Goal: Task Accomplishment & Management: Complete application form

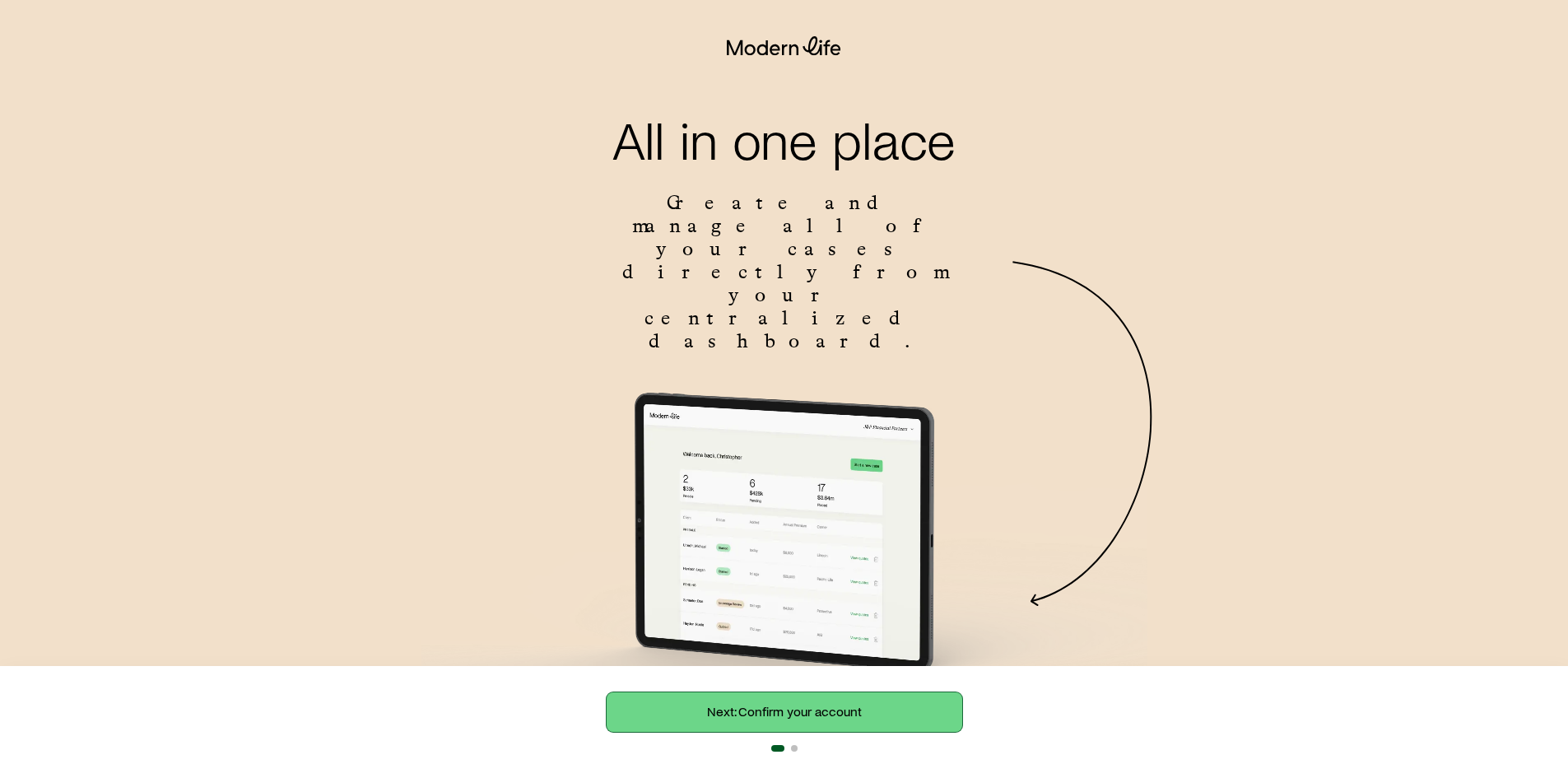
click at [738, 717] on link "Next: Confirm your account" at bounding box center [784, 712] width 356 height 40
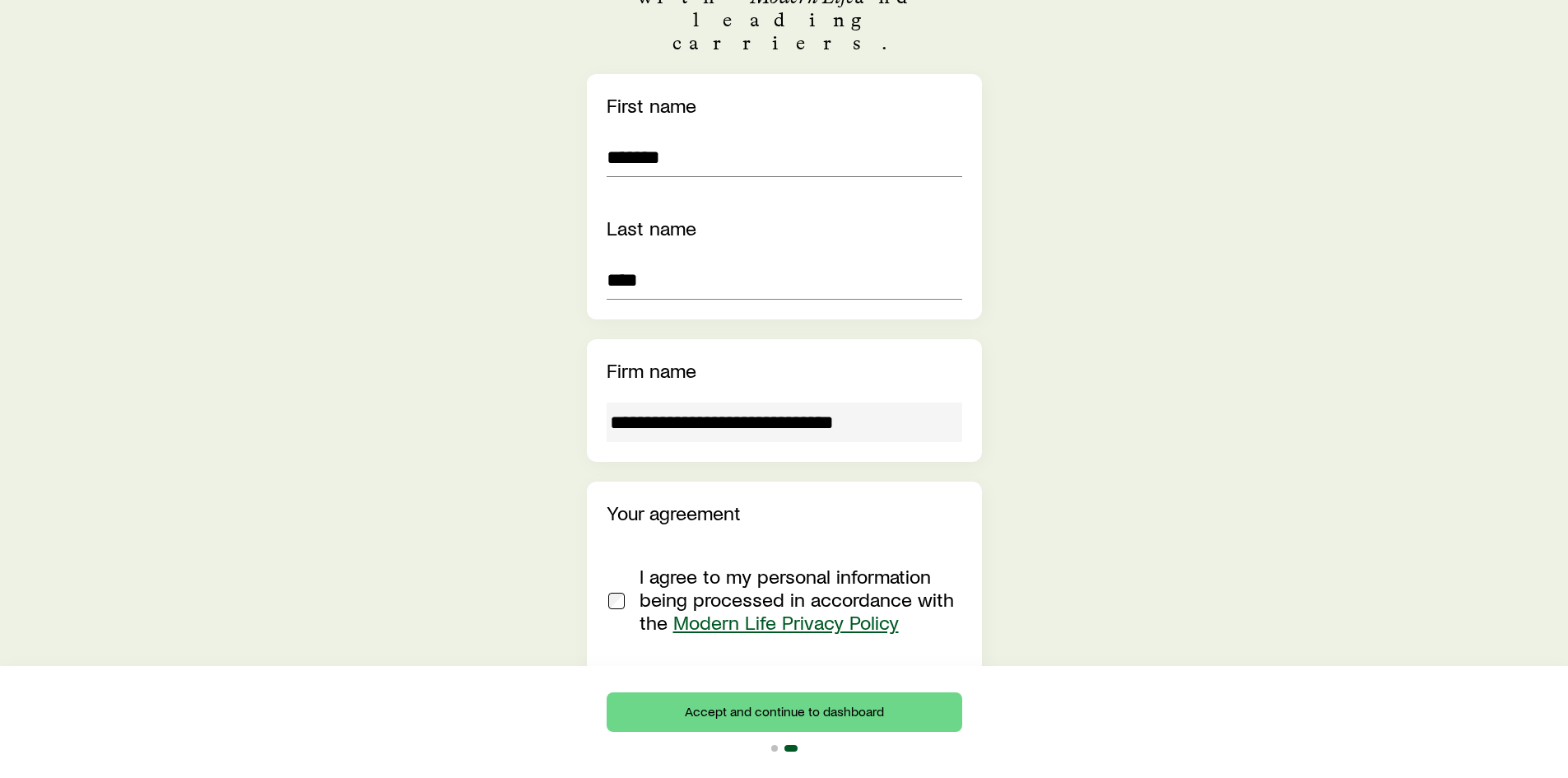
scroll to position [351, 0]
click at [802, 708] on button "Accept and continue to dashboard" at bounding box center [784, 712] width 356 height 40
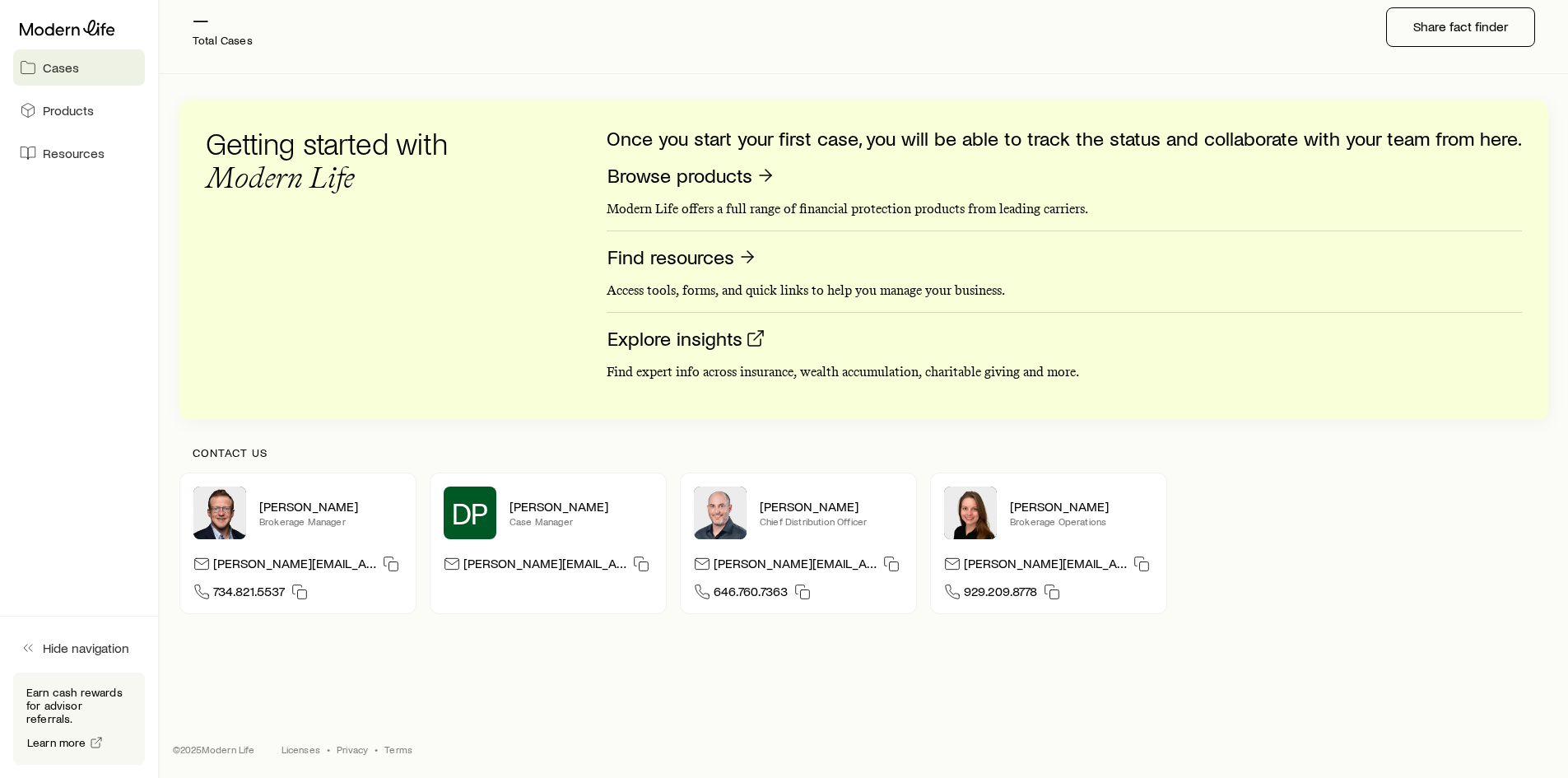
scroll to position [215, 0]
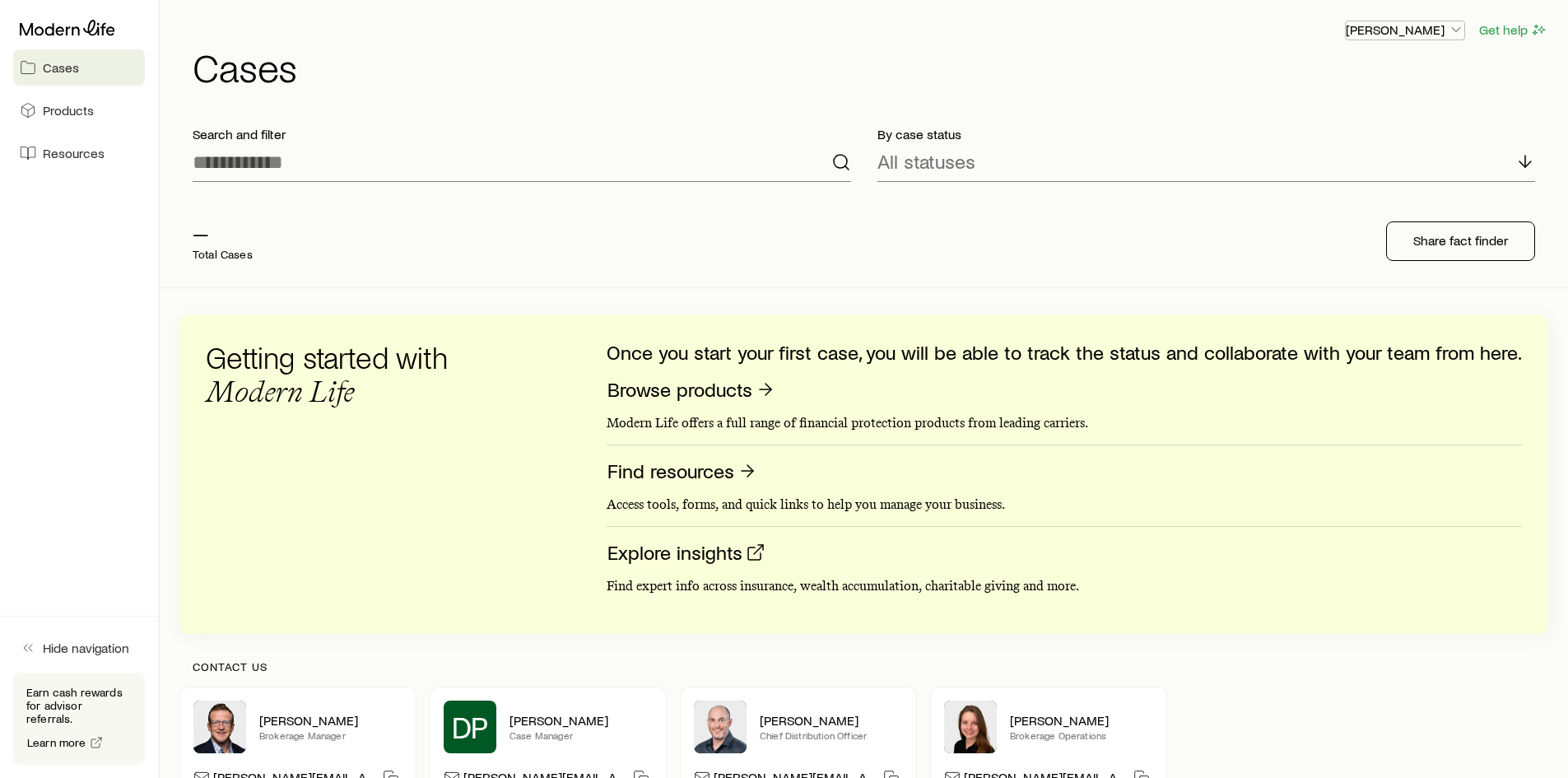
click at [1430, 25] on p "[PERSON_NAME]" at bounding box center [1405, 30] width 119 height 17
click at [1351, 73] on button "Sign out" at bounding box center [1367, 75] width 184 height 30
click at [79, 112] on span "Products" at bounding box center [68, 111] width 51 height 17
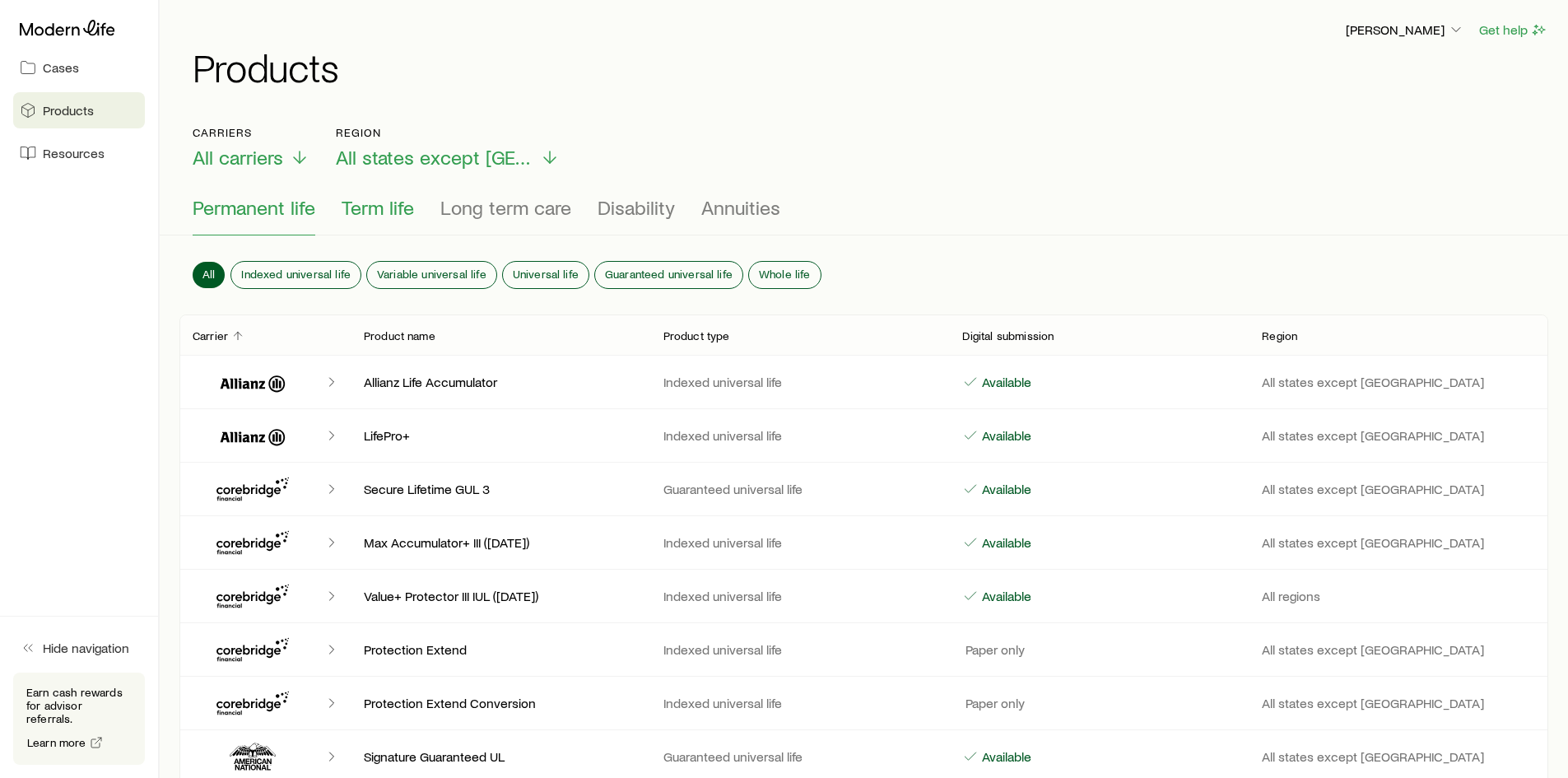
drag, startPoint x: 376, startPoint y: 206, endPoint x: 391, endPoint y: 214, distance: 17.0
click at [376, 206] on span "Term life" at bounding box center [378, 207] width 72 height 23
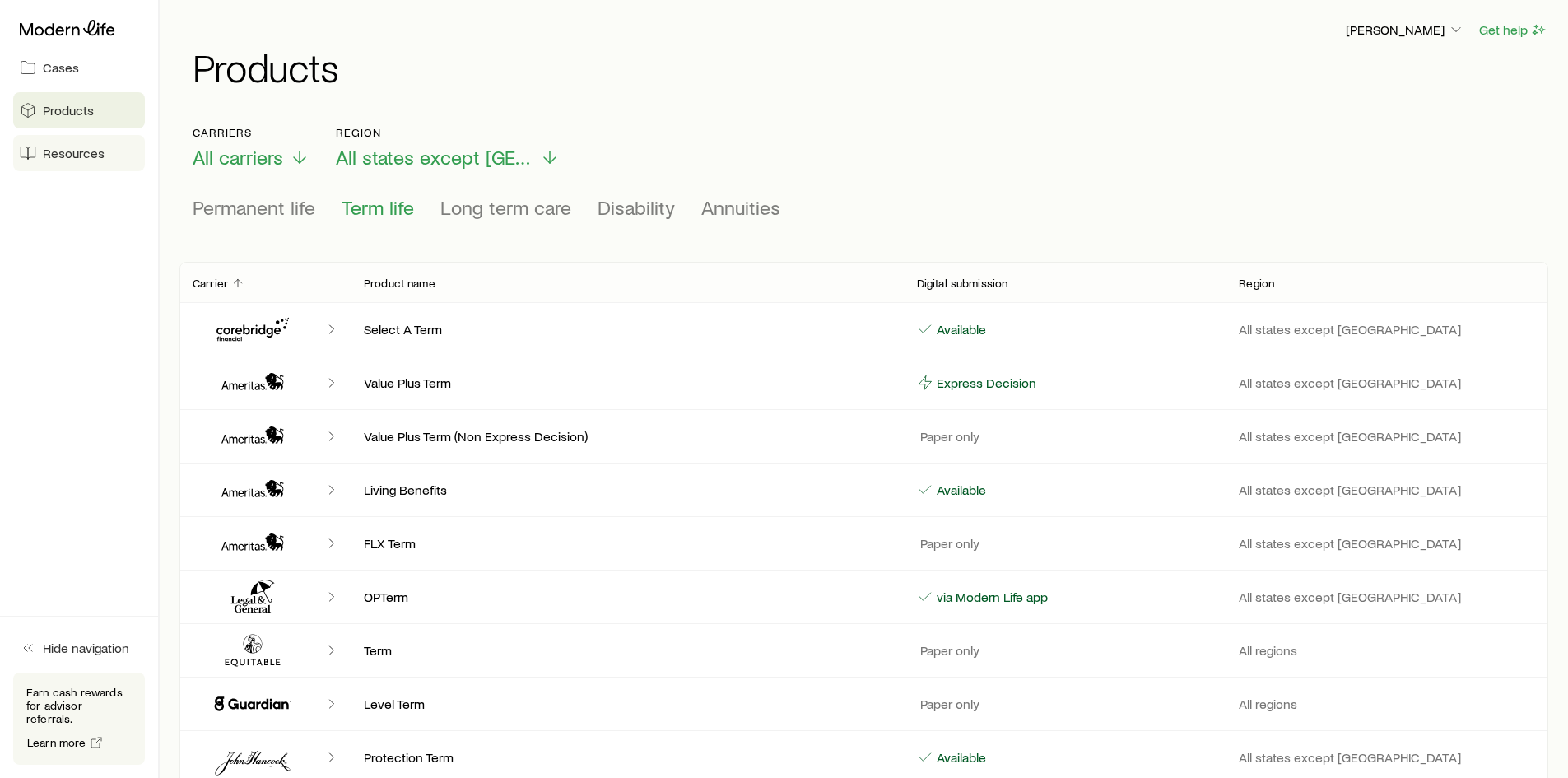
click at [46, 151] on span "Resources" at bounding box center [73, 153] width 61 height 17
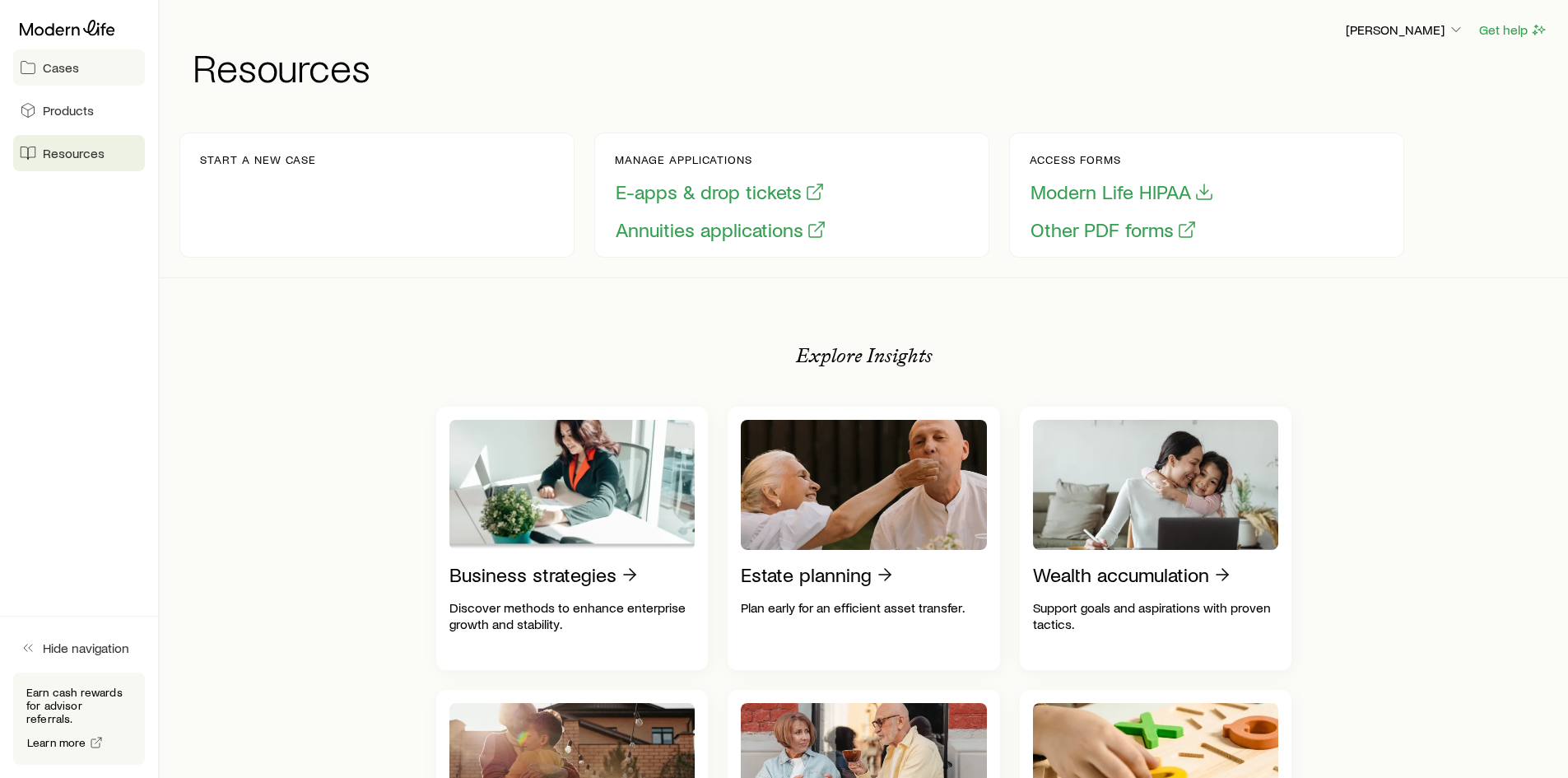
click at [39, 74] on link "Cases" at bounding box center [79, 67] width 132 height 36
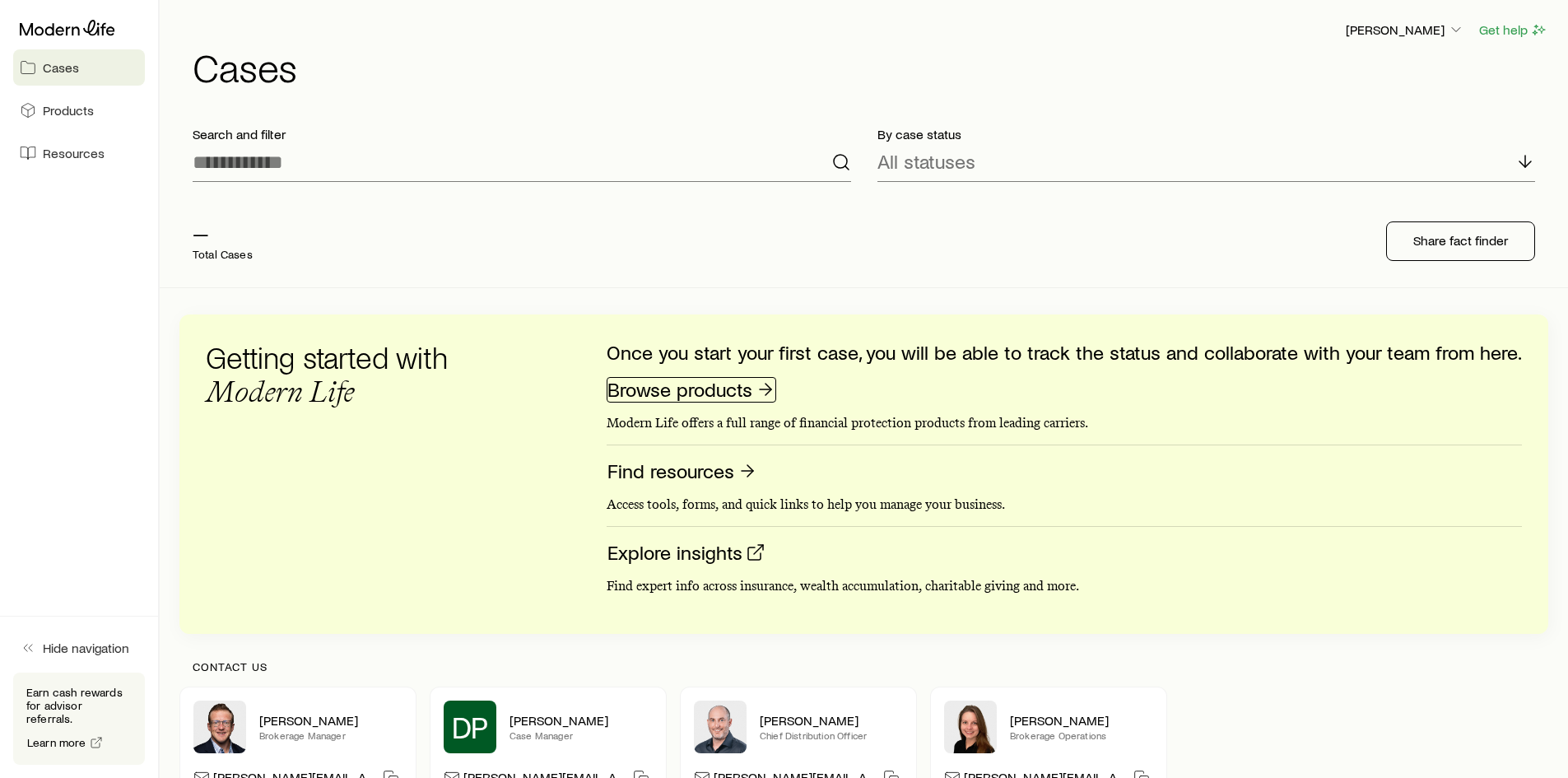
click at [656, 397] on link "Browse products" at bounding box center [692, 389] width 169 height 25
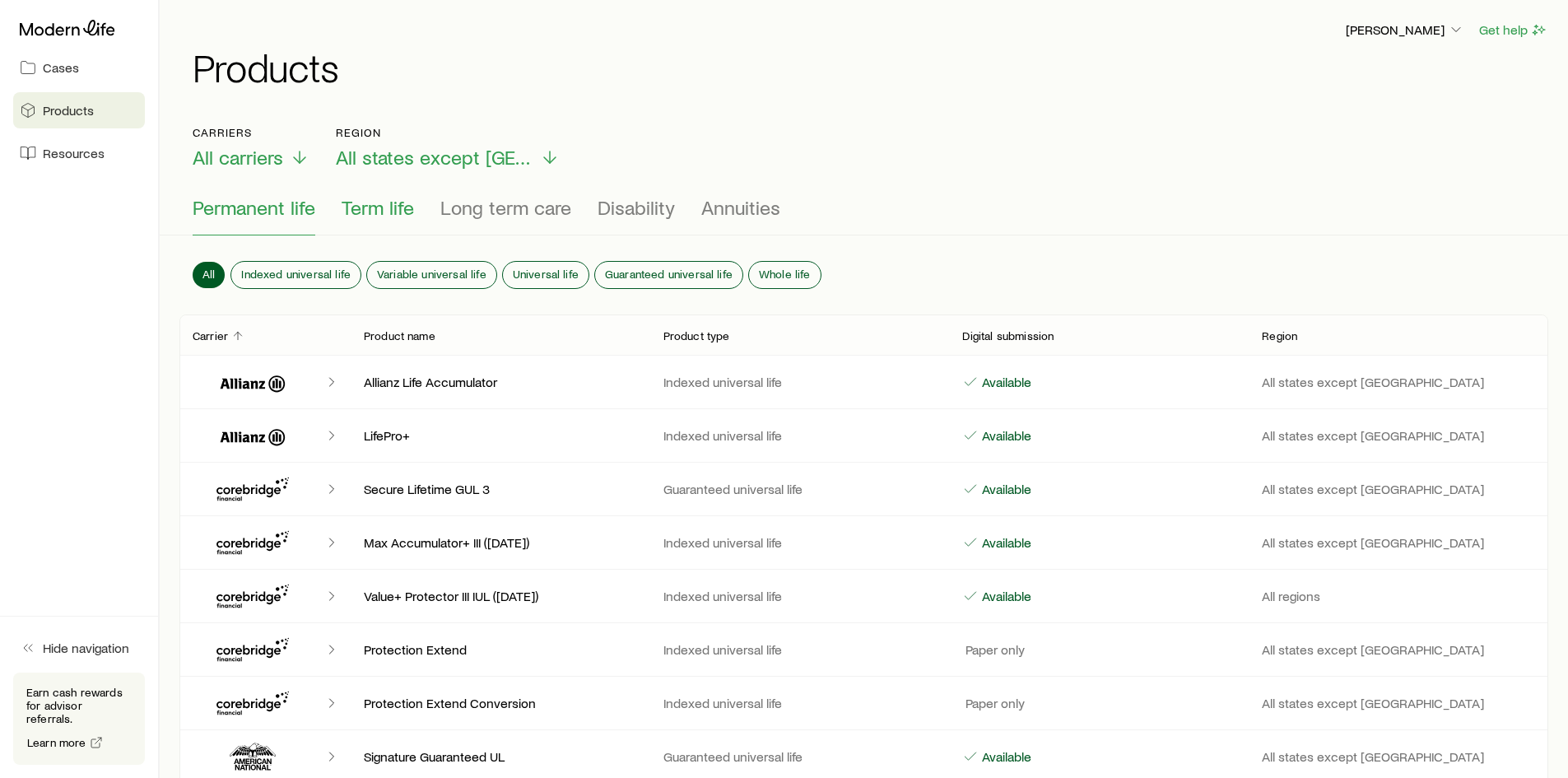
click at [385, 205] on span "Term life" at bounding box center [378, 207] width 72 height 23
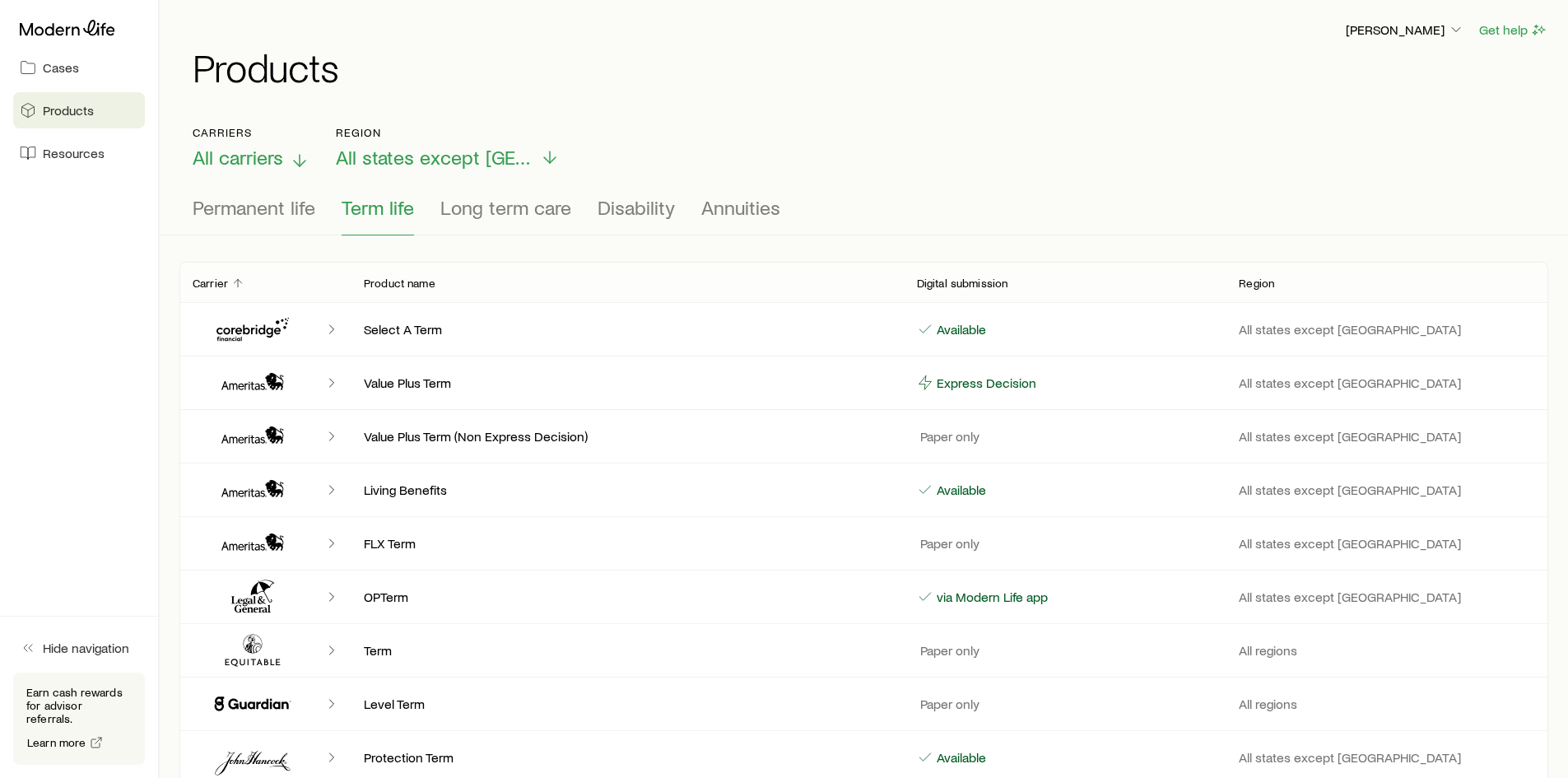
click at [286, 164] on p "All carriers" at bounding box center [251, 157] width 117 height 23
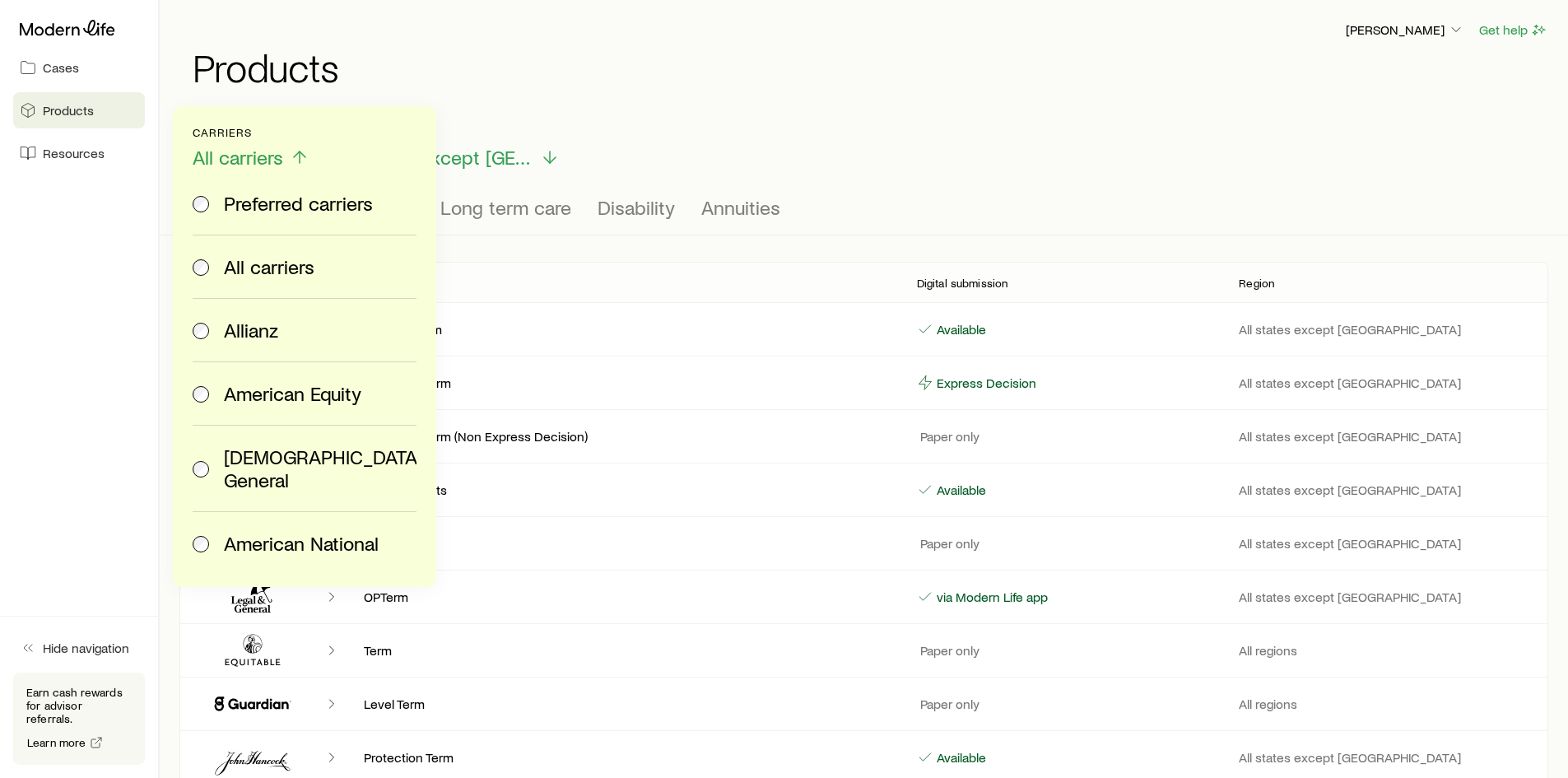
click at [191, 203] on div "Preferred carriers All carriers Allianz American Equity American General Americ…" at bounding box center [304, 346] width 263 height 481
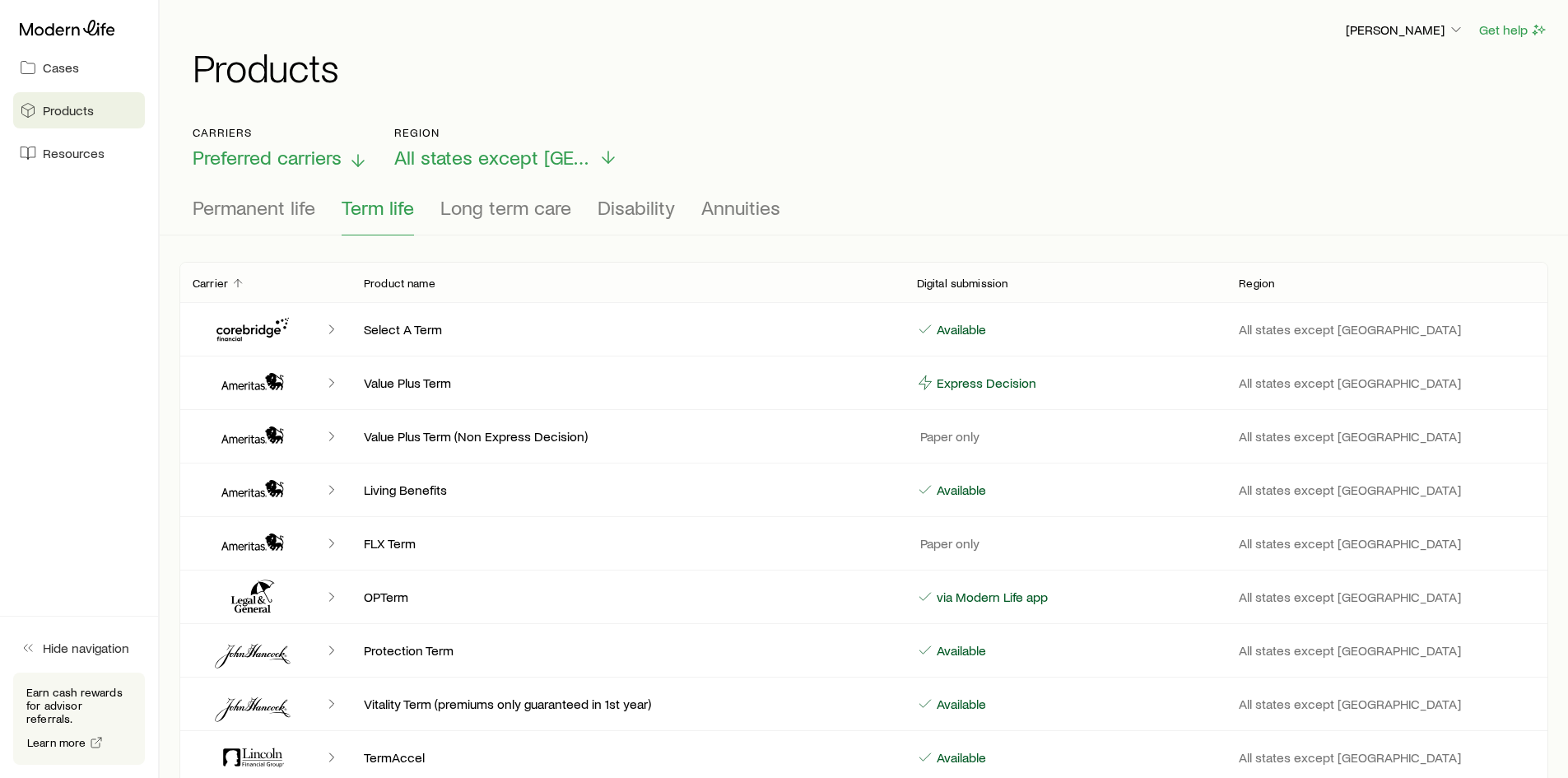
click at [325, 164] on span "Preferred carriers" at bounding box center [267, 157] width 149 height 23
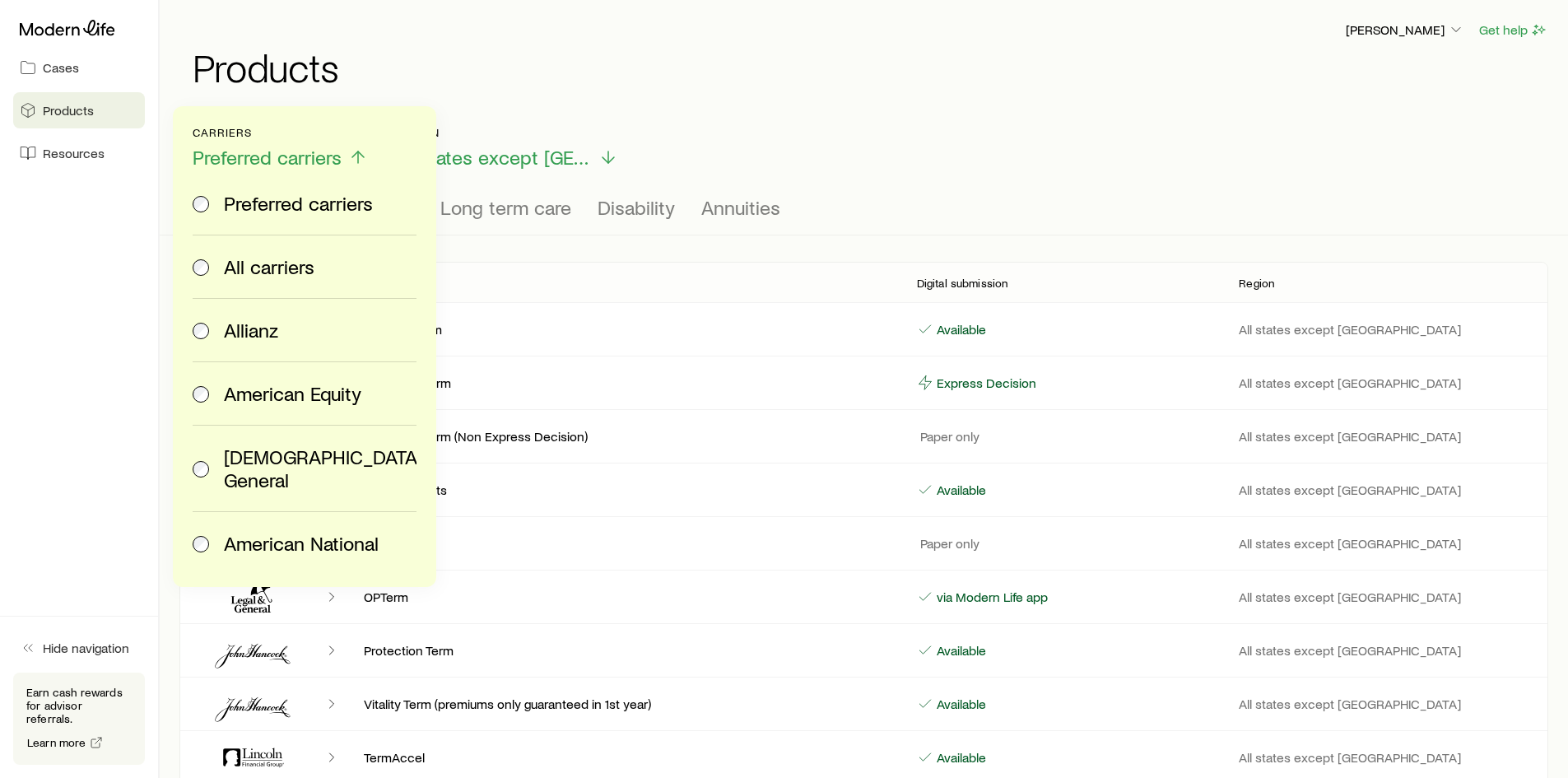
click at [206, 273] on span at bounding box center [201, 267] width 18 height 23
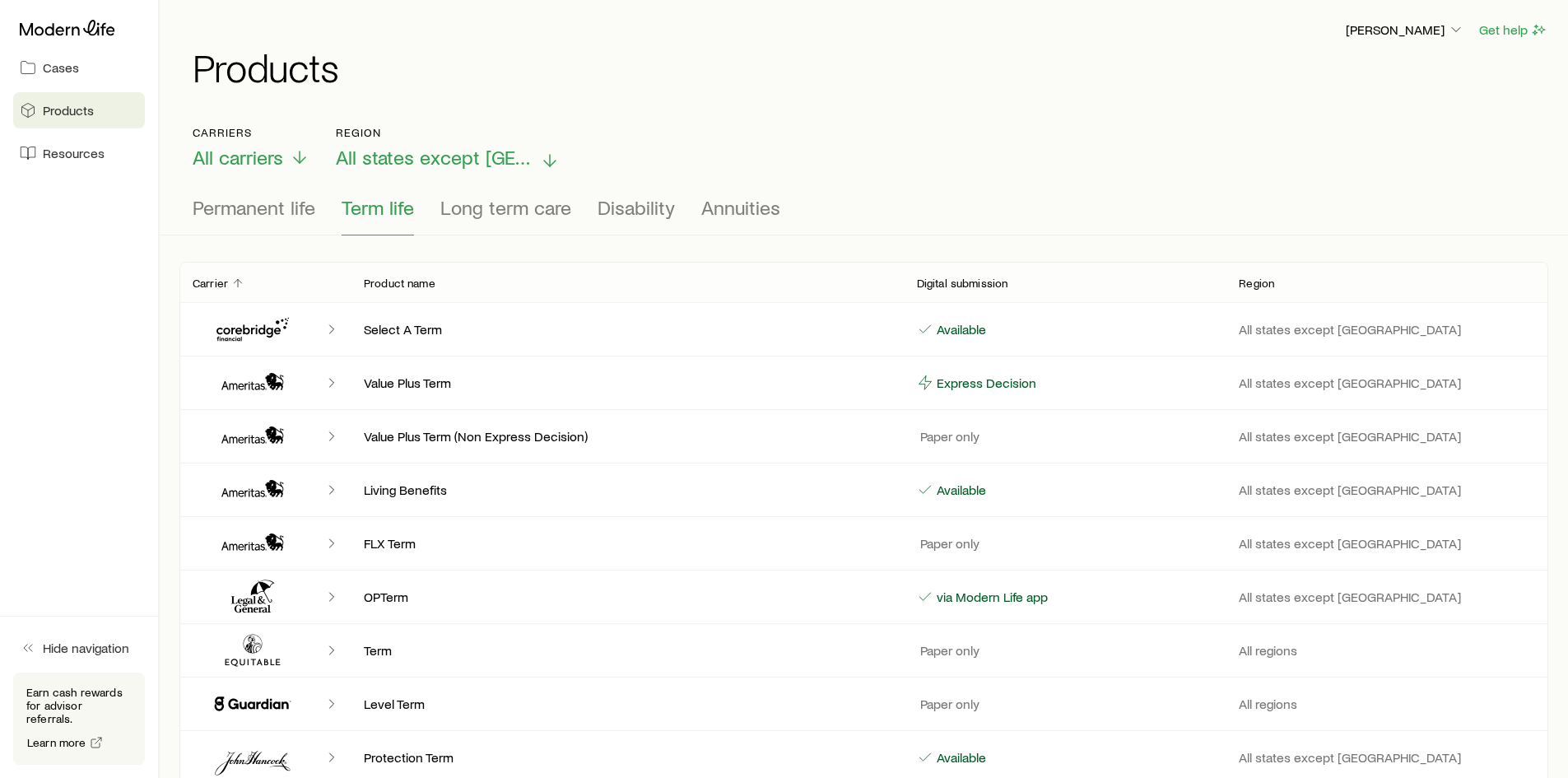
click at [513, 165] on p "All states except NY" at bounding box center [447, 157] width 224 height 23
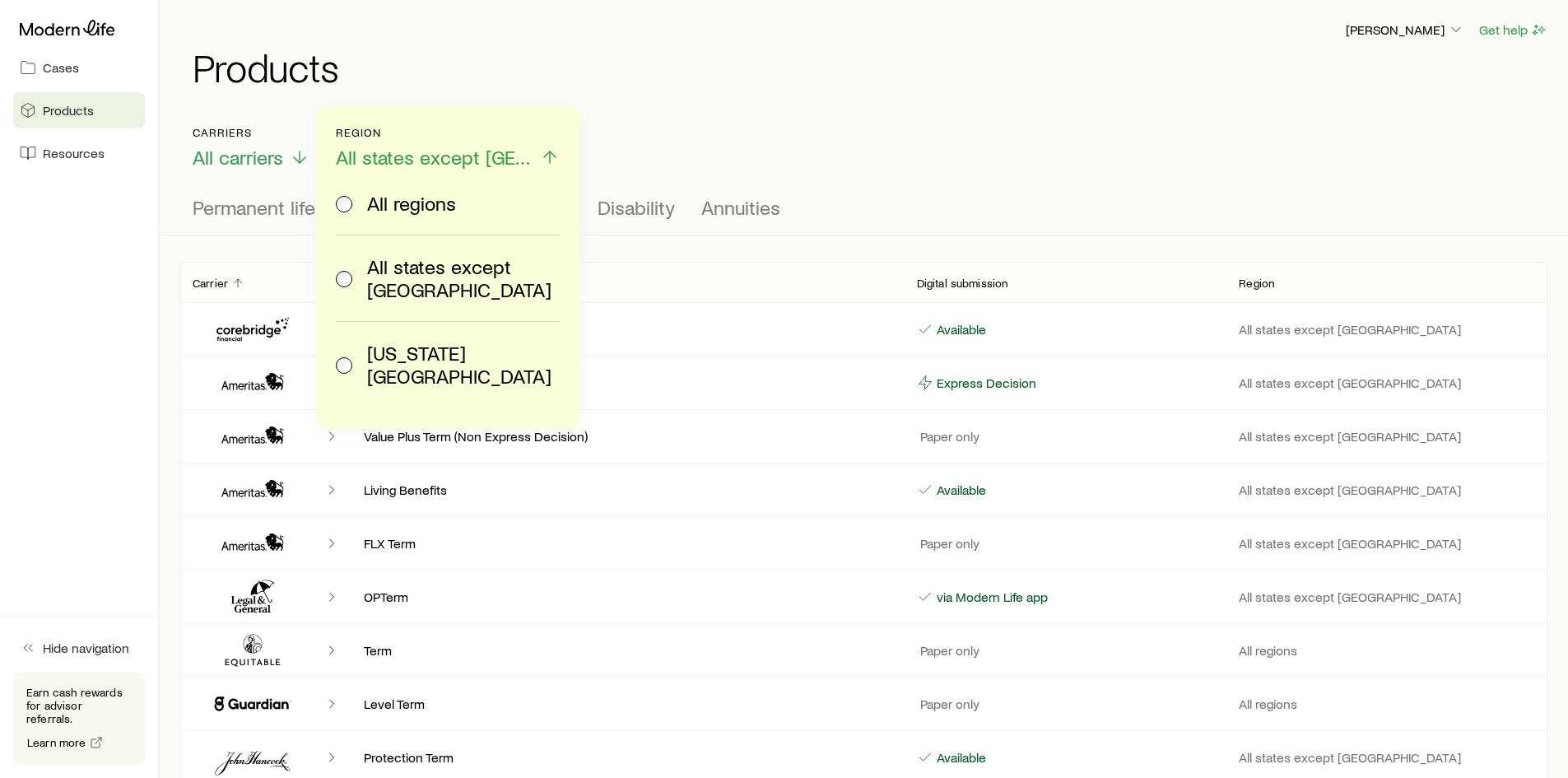
click at [540, 156] on icon at bounding box center [549, 157] width 20 height 20
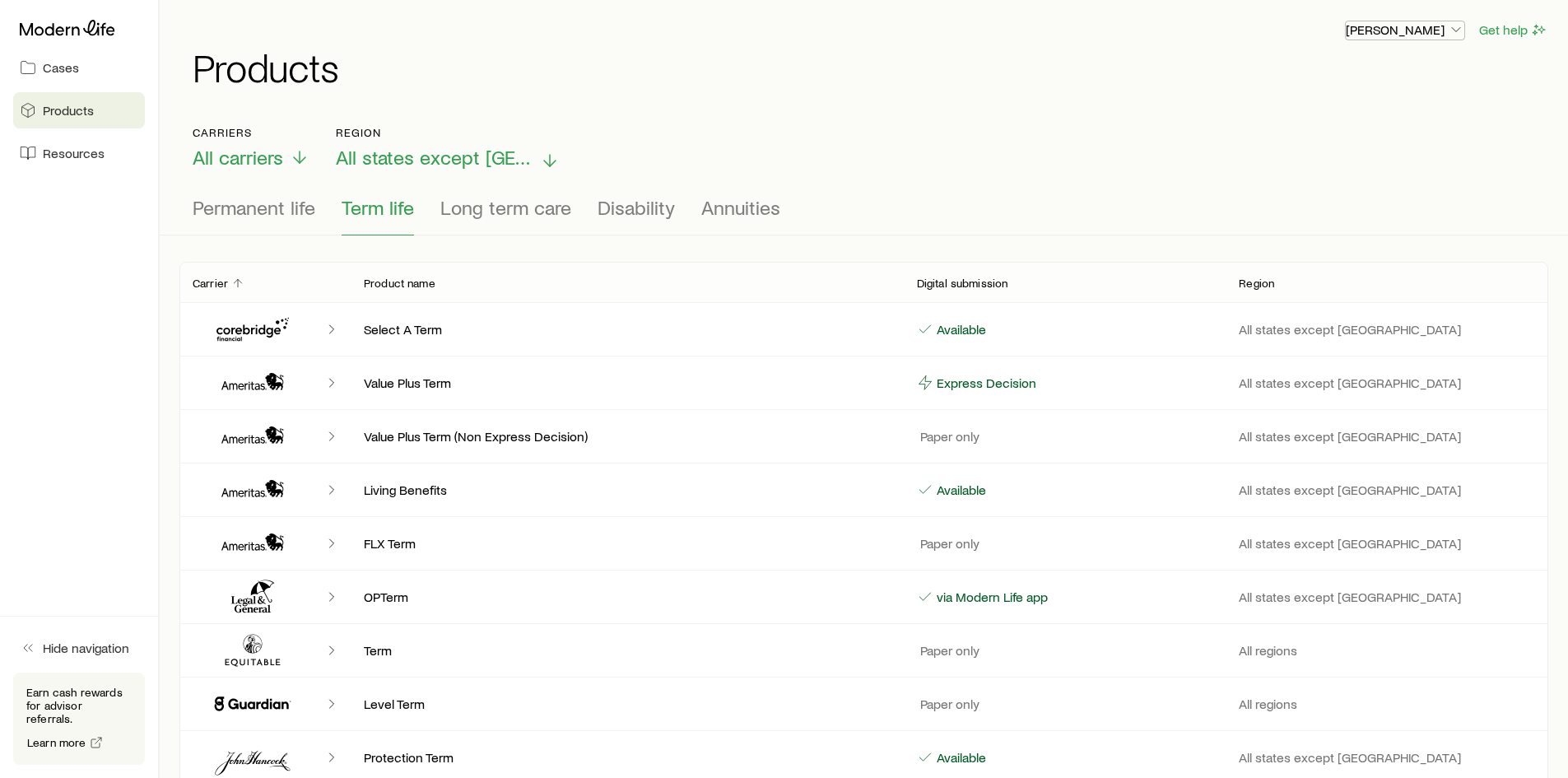
click at [1444, 33] on p "[PERSON_NAME]" at bounding box center [1405, 30] width 119 height 17
click at [1439, 31] on p "[PERSON_NAME]" at bounding box center [1405, 30] width 119 height 17
click at [68, 70] on span "Cases" at bounding box center [60, 68] width 36 height 17
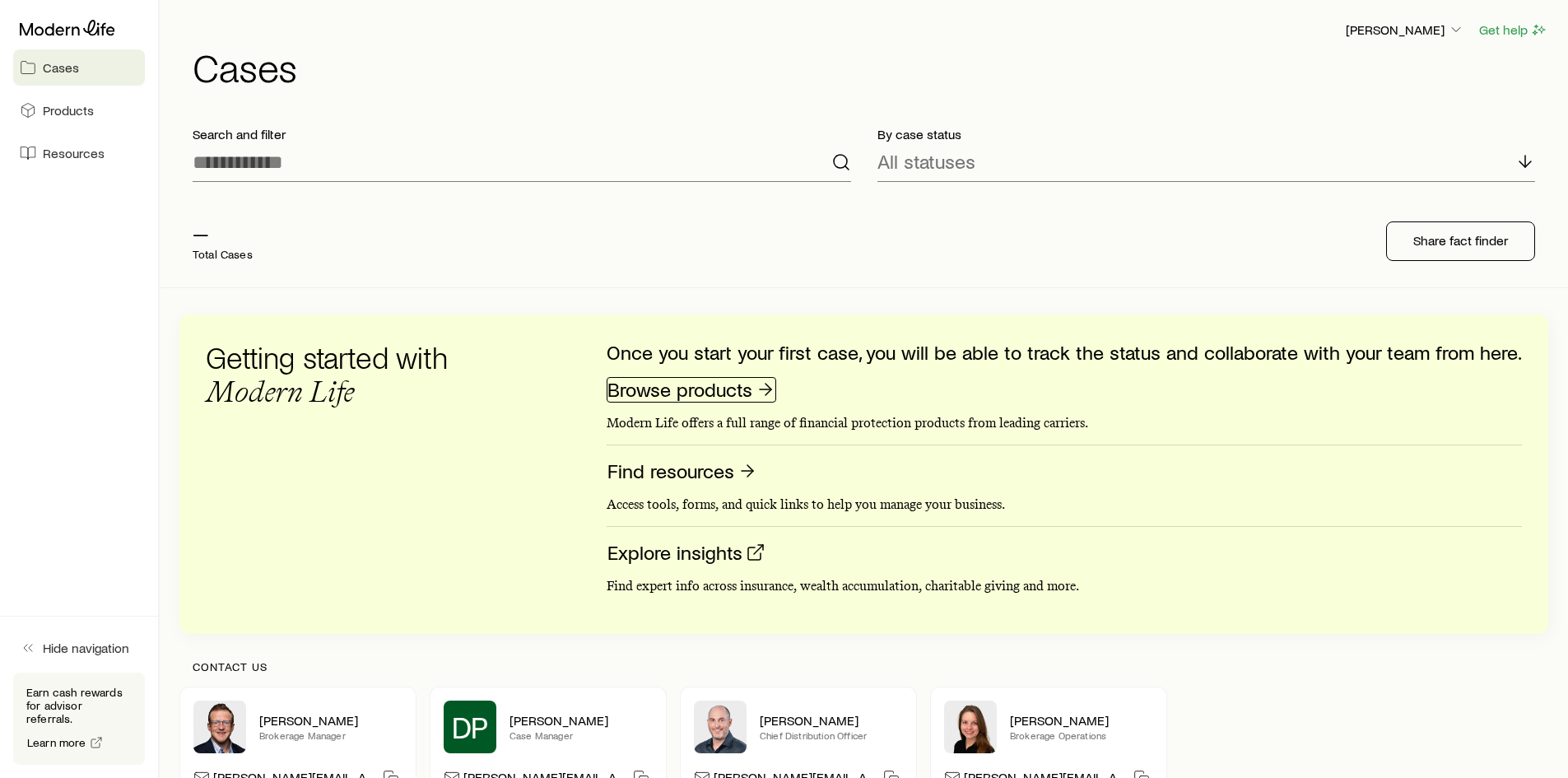
click at [694, 387] on link "Browse products" at bounding box center [692, 389] width 169 height 25
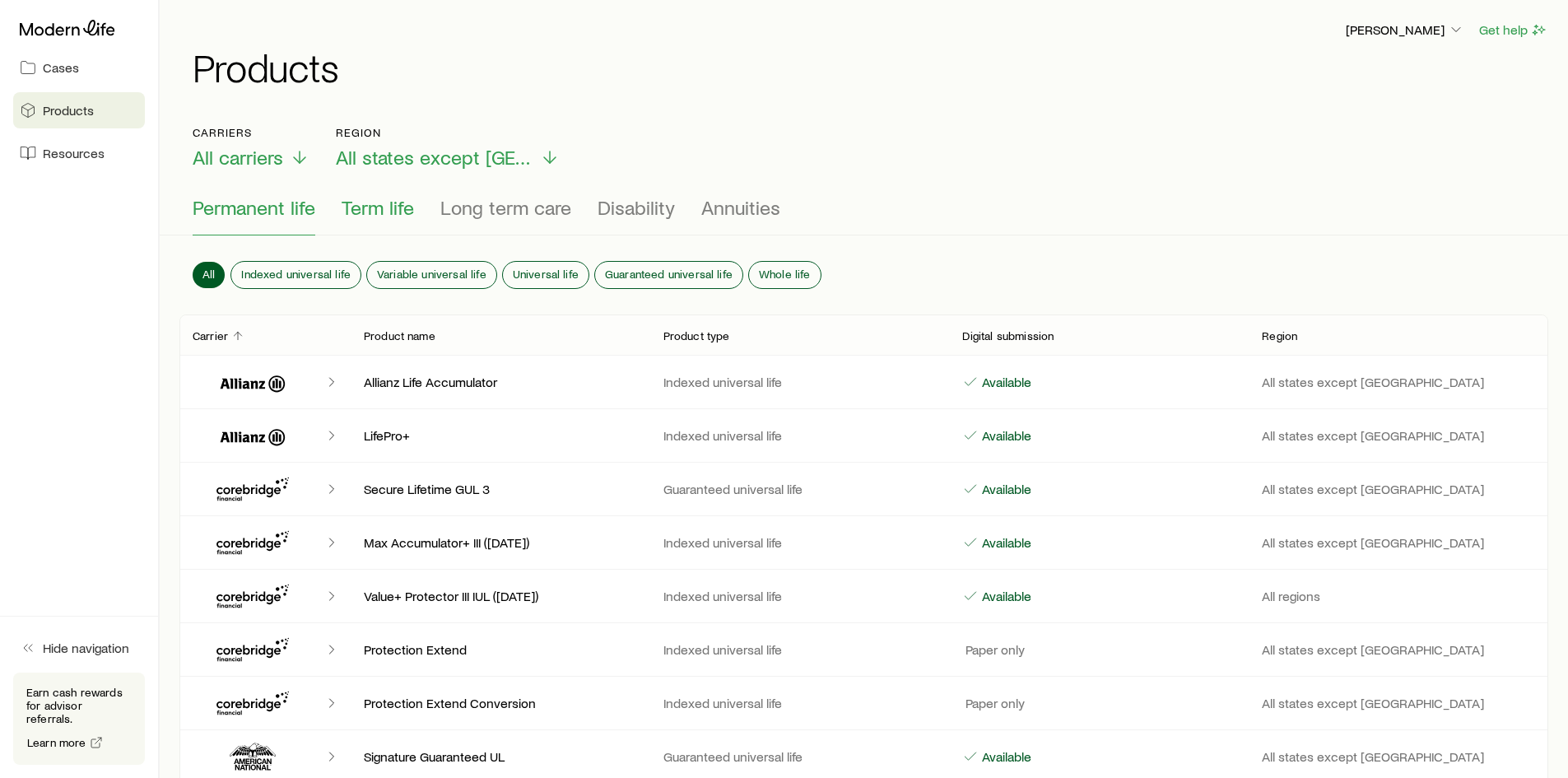
click at [373, 213] on span "Term life" at bounding box center [378, 207] width 72 height 23
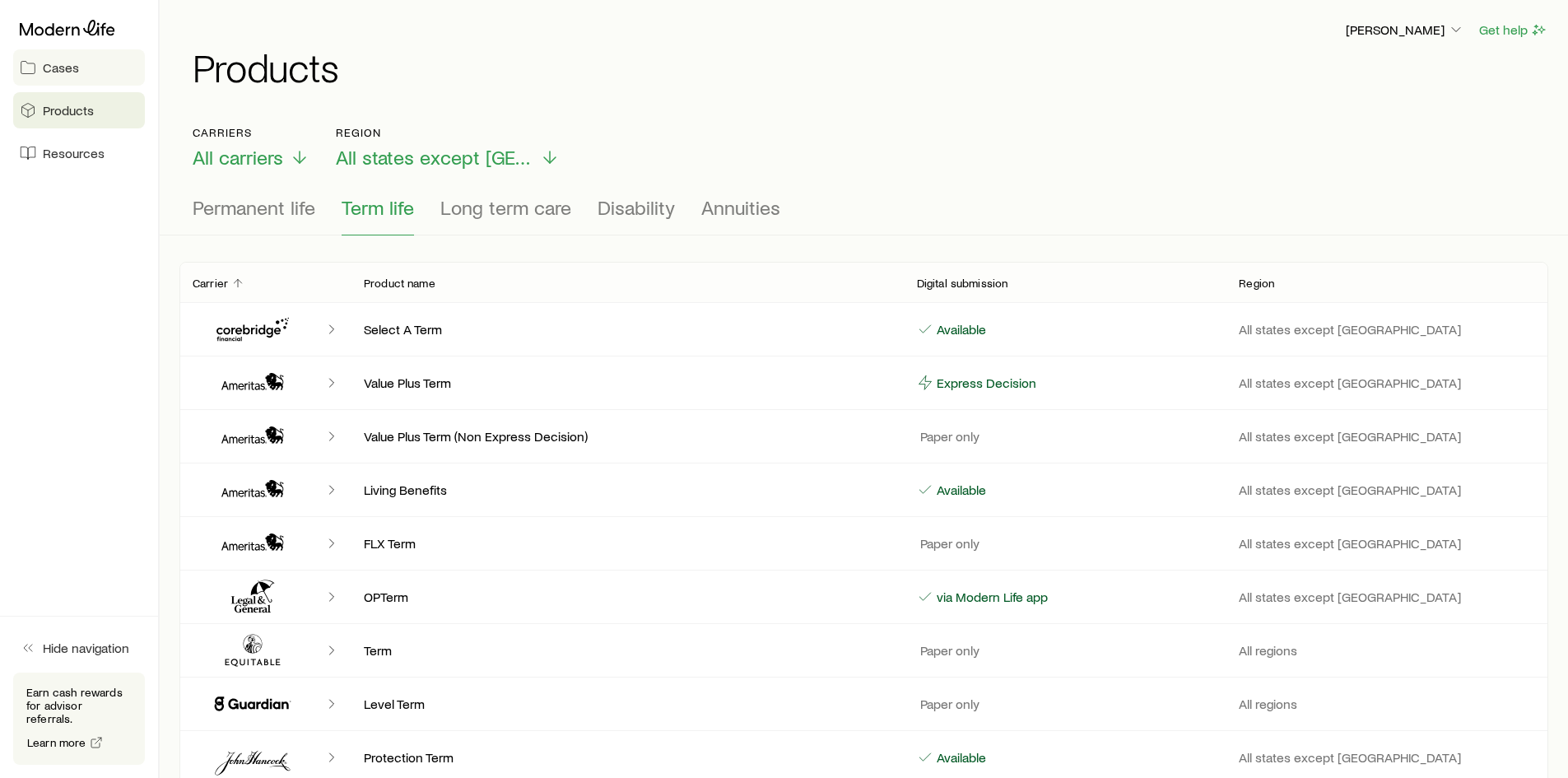
click at [72, 69] on span "Cases" at bounding box center [60, 68] width 36 height 17
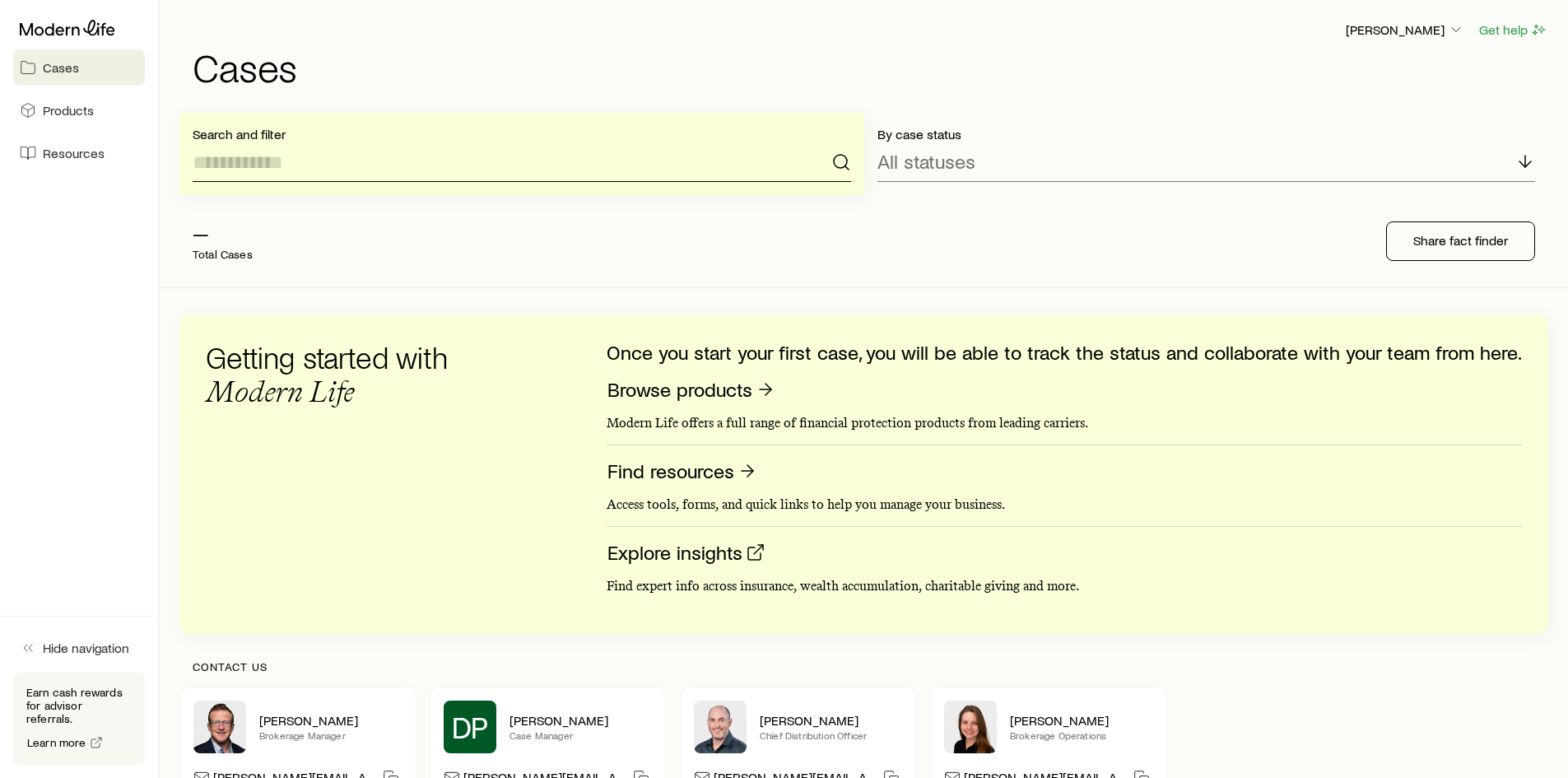
click at [230, 162] on input at bounding box center [521, 162] width 659 height 40
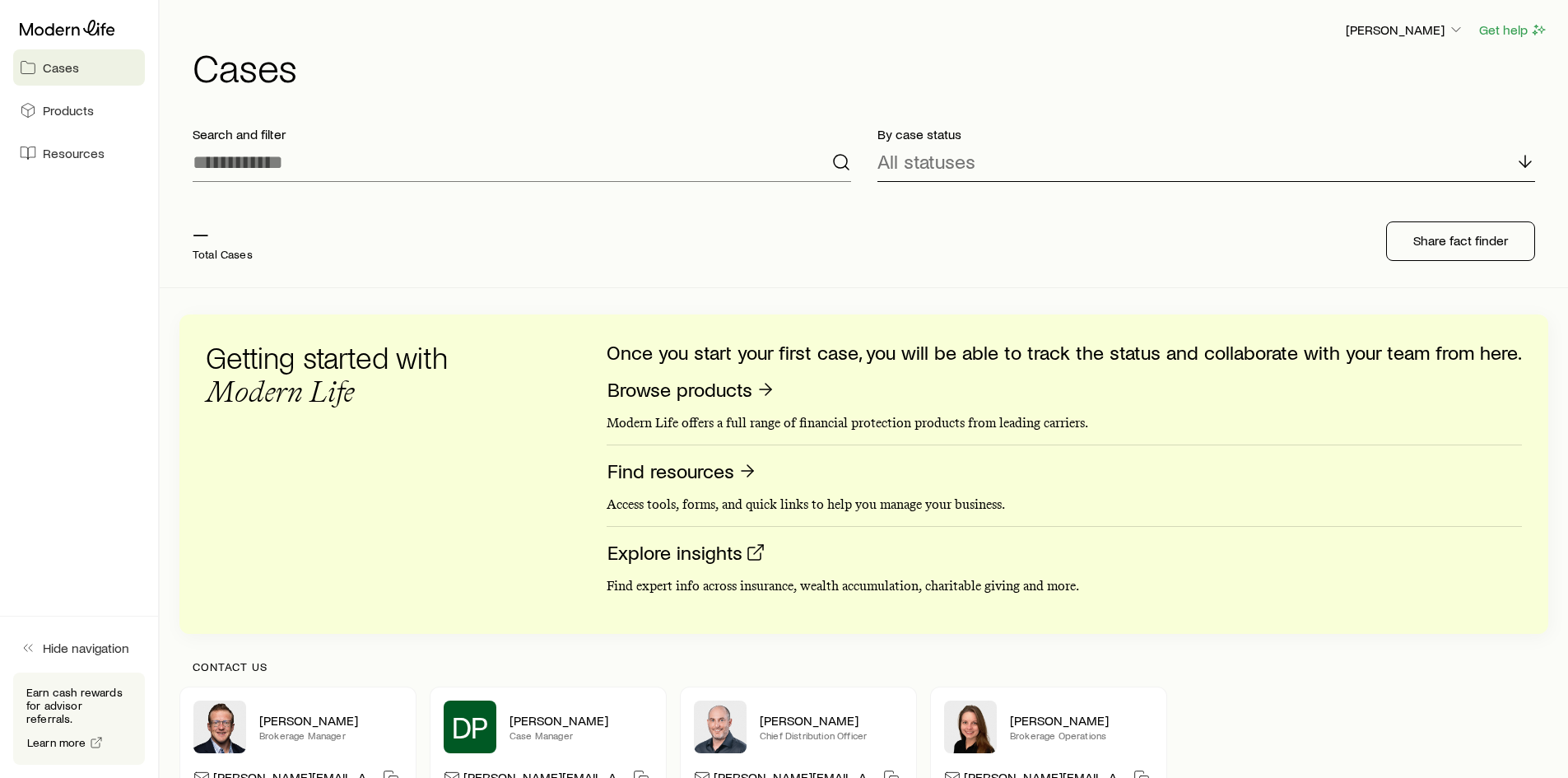
click at [931, 153] on p "All statuses" at bounding box center [926, 161] width 98 height 23
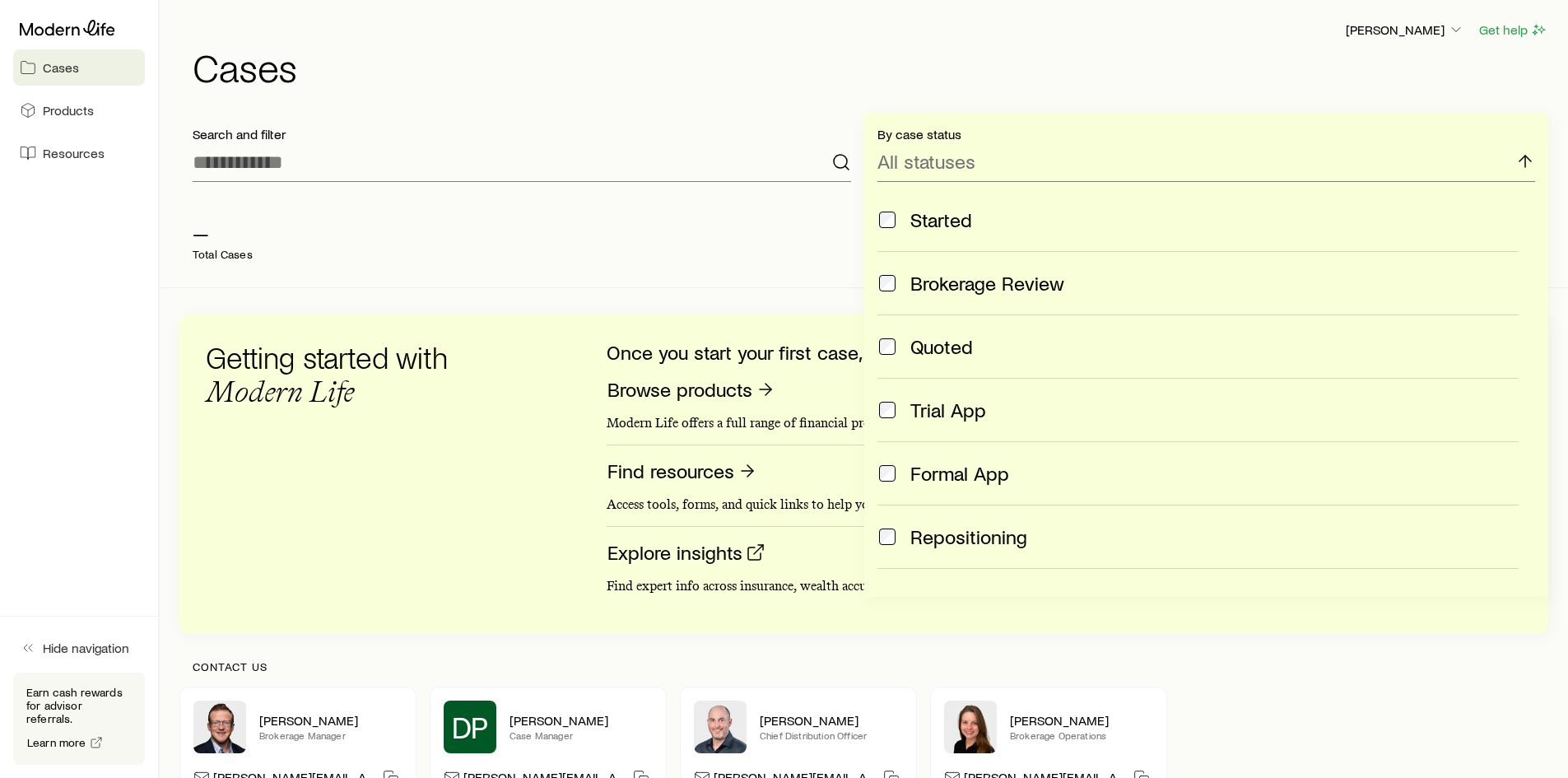
click at [938, 347] on span "Quoted" at bounding box center [942, 346] width 62 height 23
click at [322, 378] on span "Modern Life" at bounding box center [280, 391] width 149 height 35
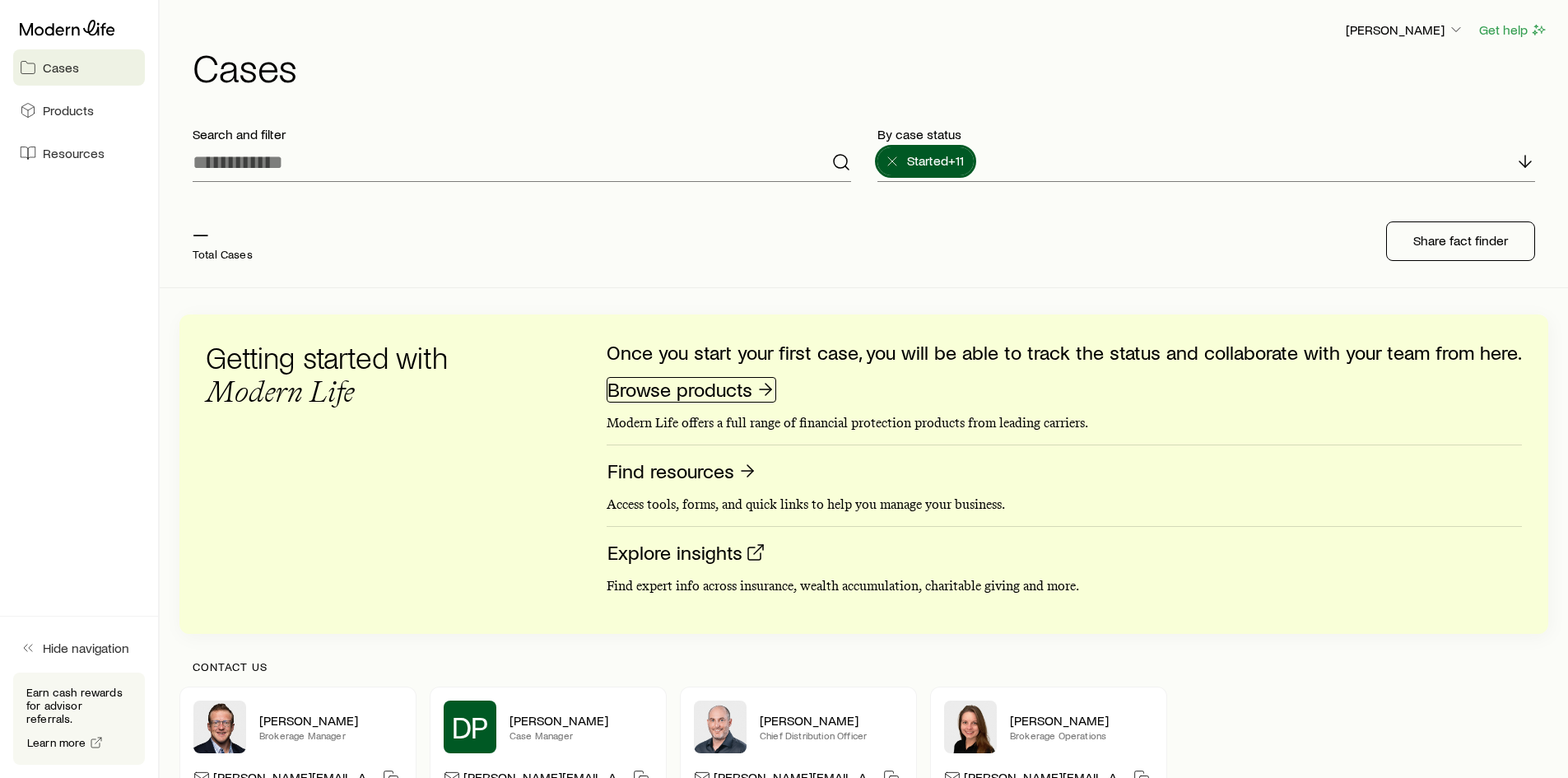
click at [771, 390] on polyline at bounding box center [769, 389] width 6 height 11
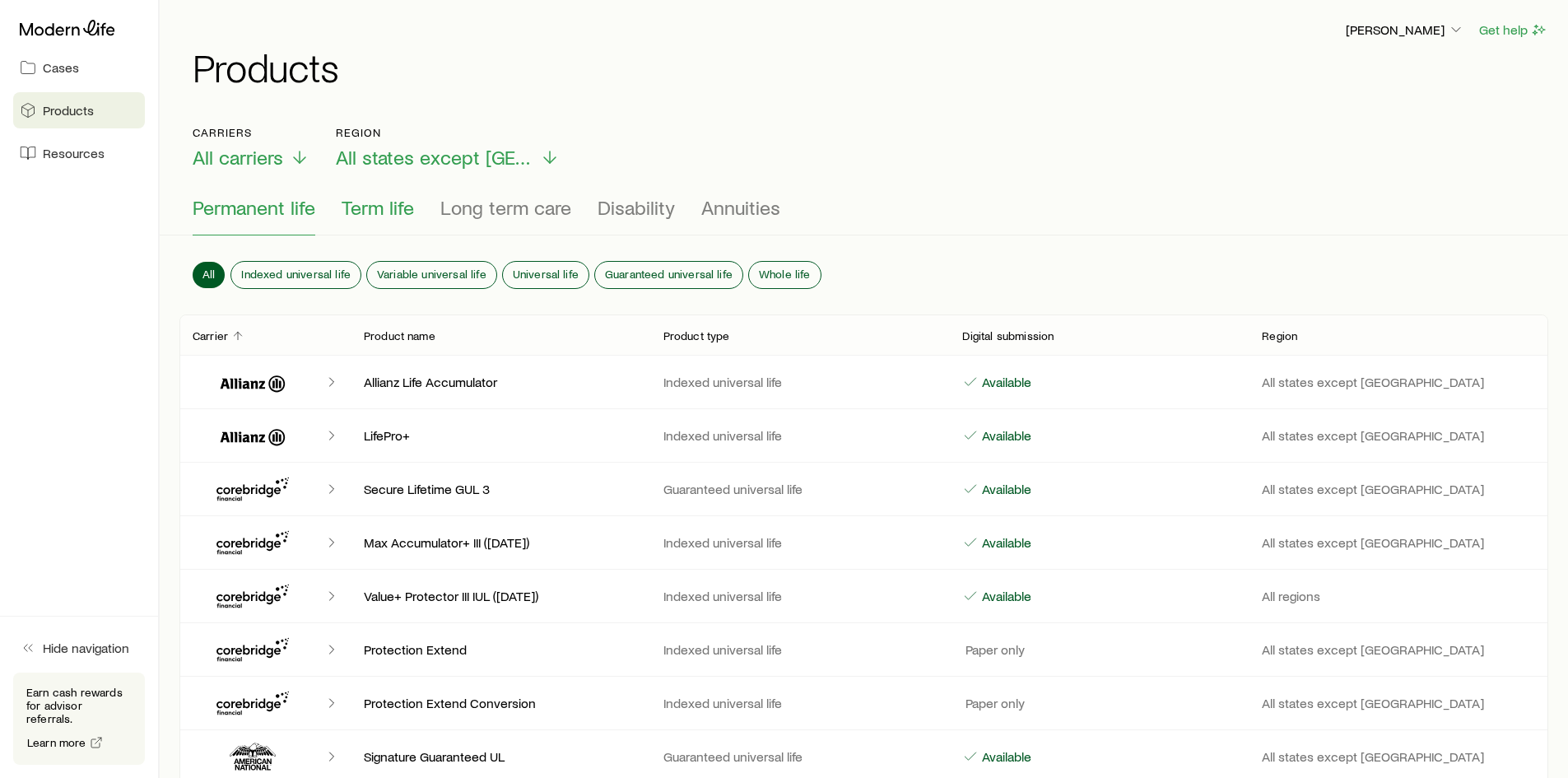
click at [374, 206] on span "Term life" at bounding box center [378, 207] width 72 height 23
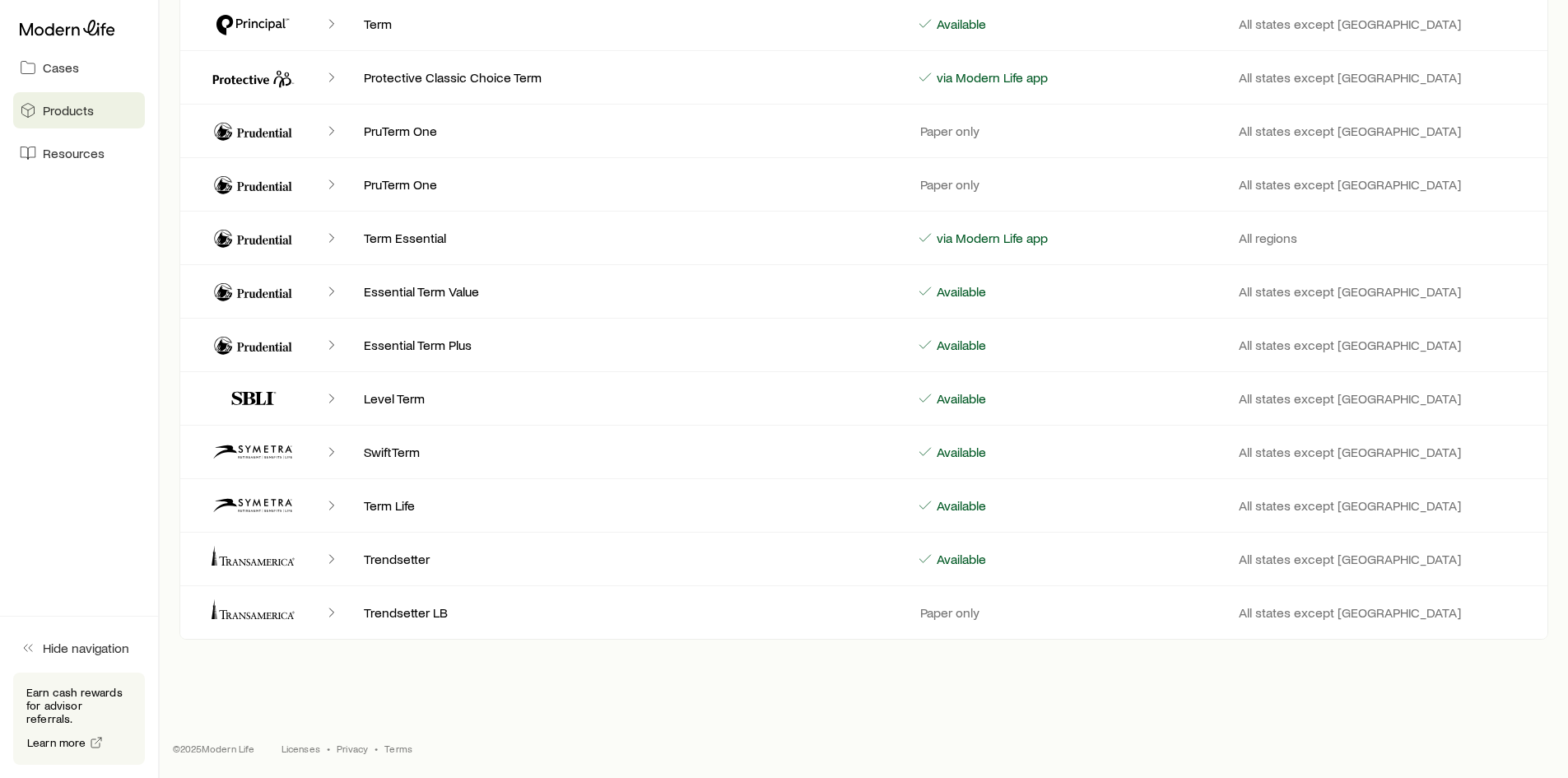
scroll to position [1454, 0]
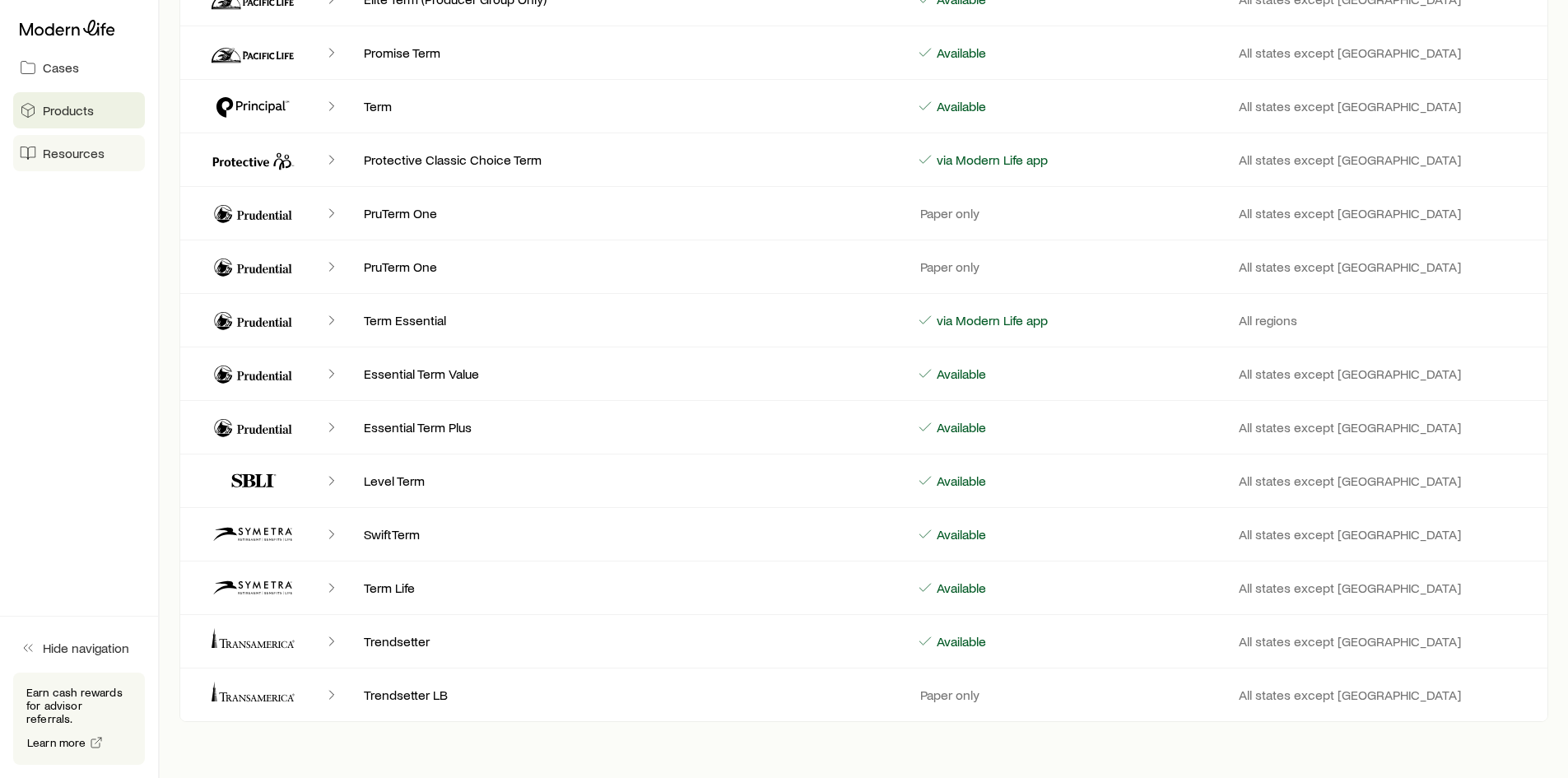
click at [70, 155] on span "Resources" at bounding box center [73, 153] width 61 height 17
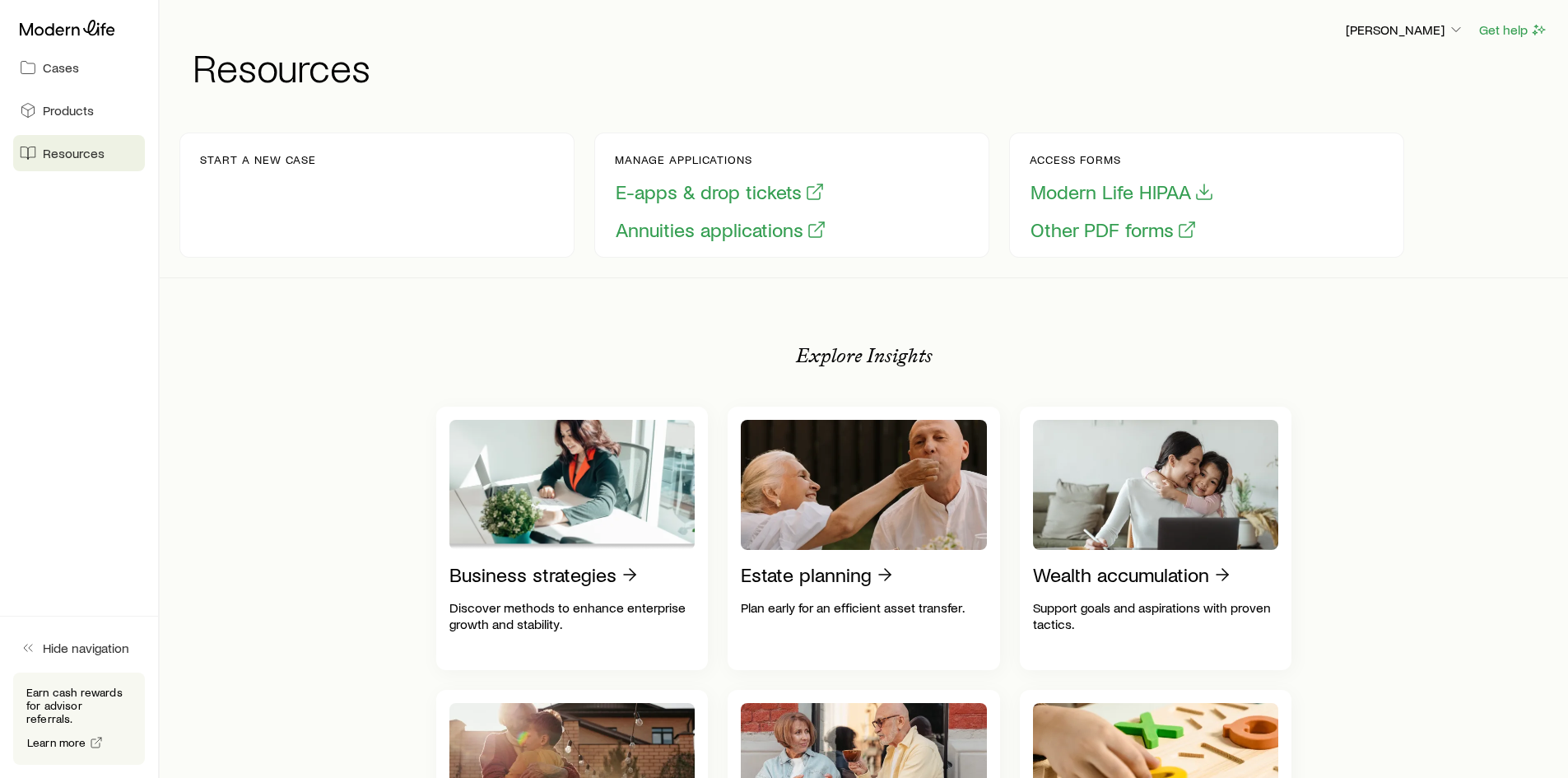
click at [263, 165] on p "Start a new case" at bounding box center [257, 160] width 116 height 13
click at [257, 151] on div "Start a new case" at bounding box center [376, 195] width 395 height 125
click at [240, 161] on p "Start a new case" at bounding box center [257, 160] width 116 height 13
click at [213, 154] on p "Start a new case" at bounding box center [257, 160] width 116 height 13
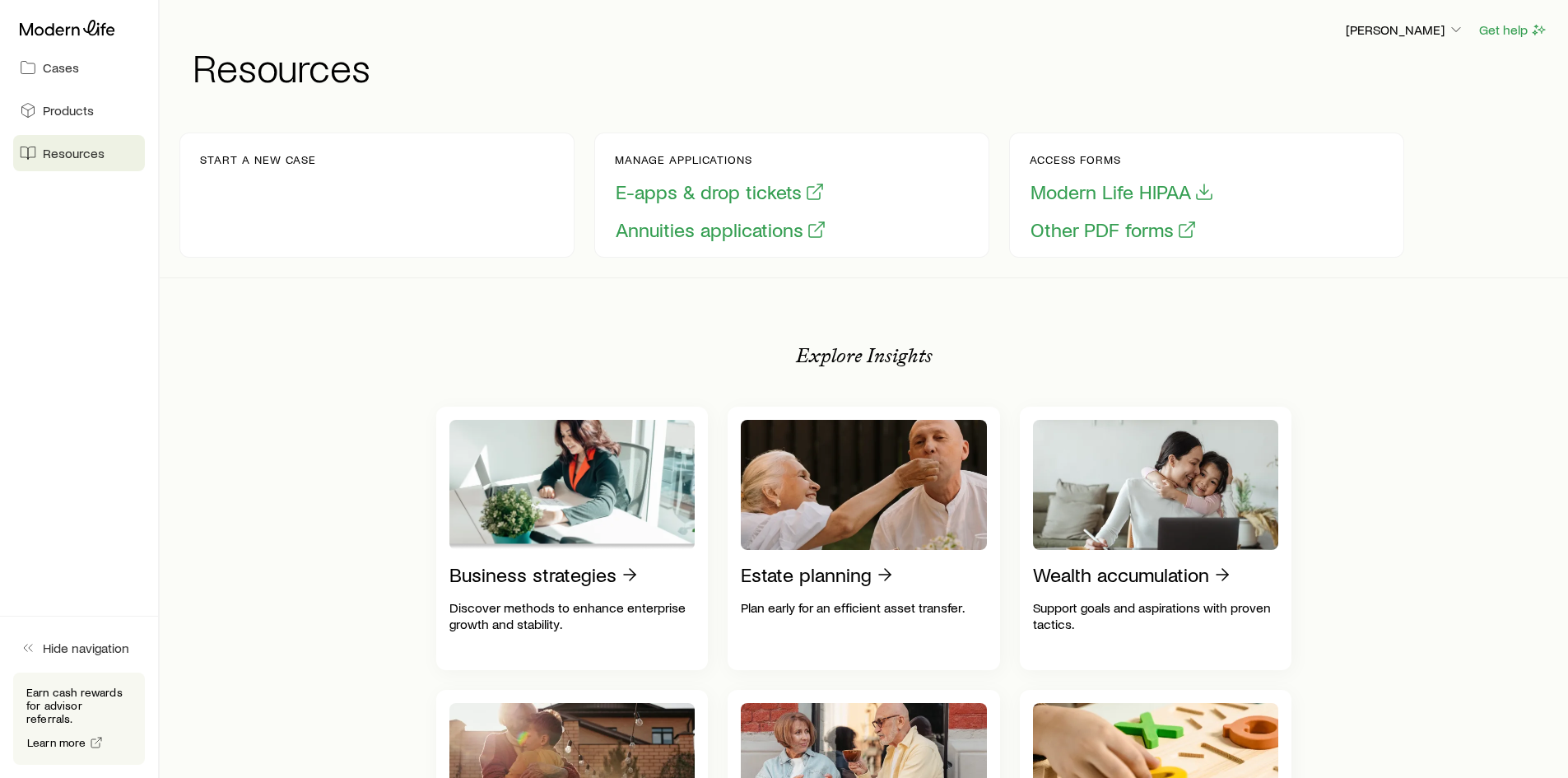
click at [300, 172] on div "Start a new case" at bounding box center [257, 195] width 116 height 84
drag, startPoint x: 303, startPoint y: 169, endPoint x: 371, endPoint y: 174, distance: 68.2
click at [307, 169] on div "Start a new case" at bounding box center [257, 195] width 116 height 84
click at [490, 229] on div "Start a new case" at bounding box center [376, 195] width 395 height 125
click at [507, 265] on div "Start a new case Manage applications E-apps & drop tickets Annuities applicatio…" at bounding box center [863, 194] width 1369 height 165
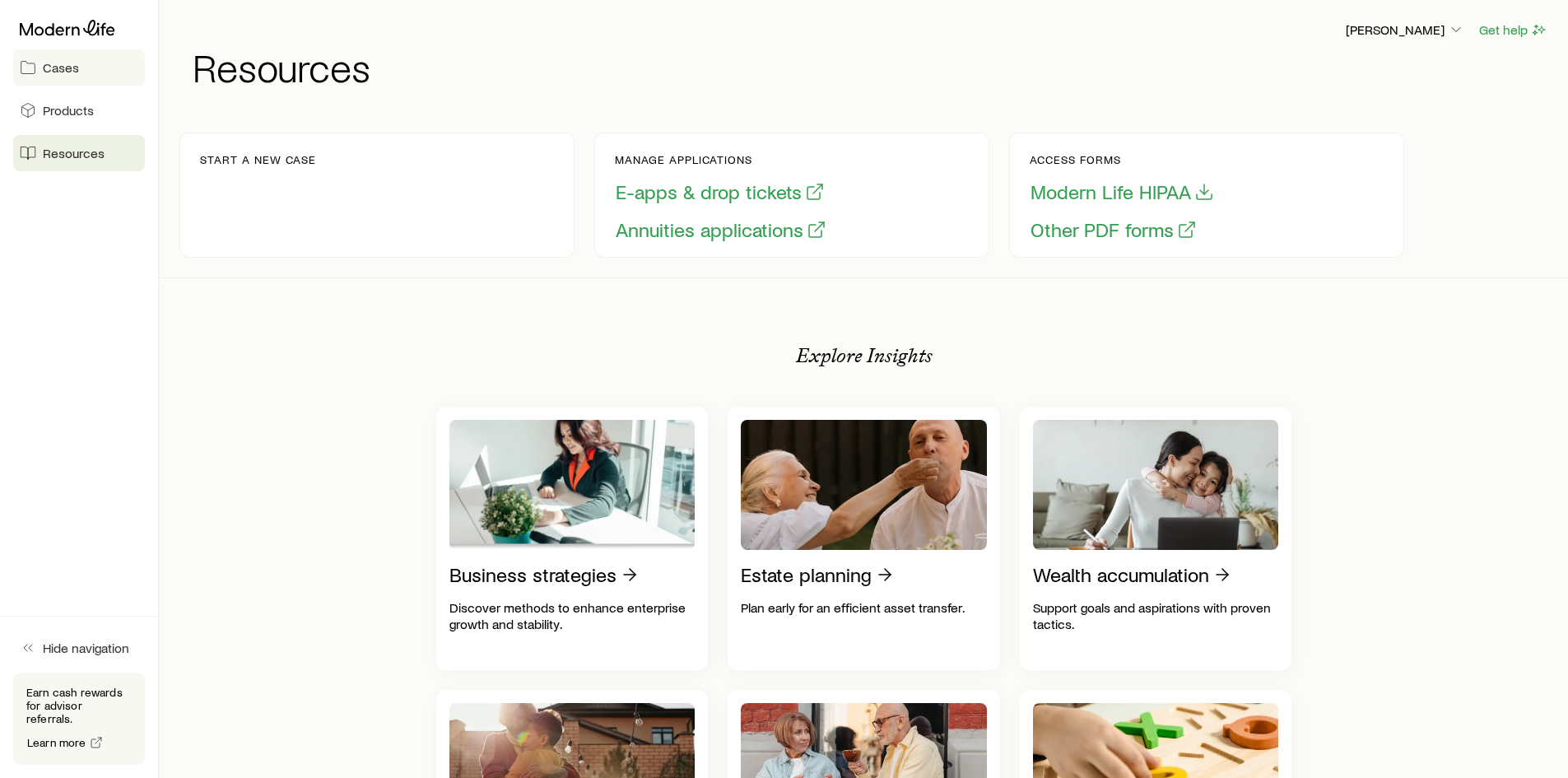
click at [59, 65] on span "Cases" at bounding box center [60, 68] width 36 height 17
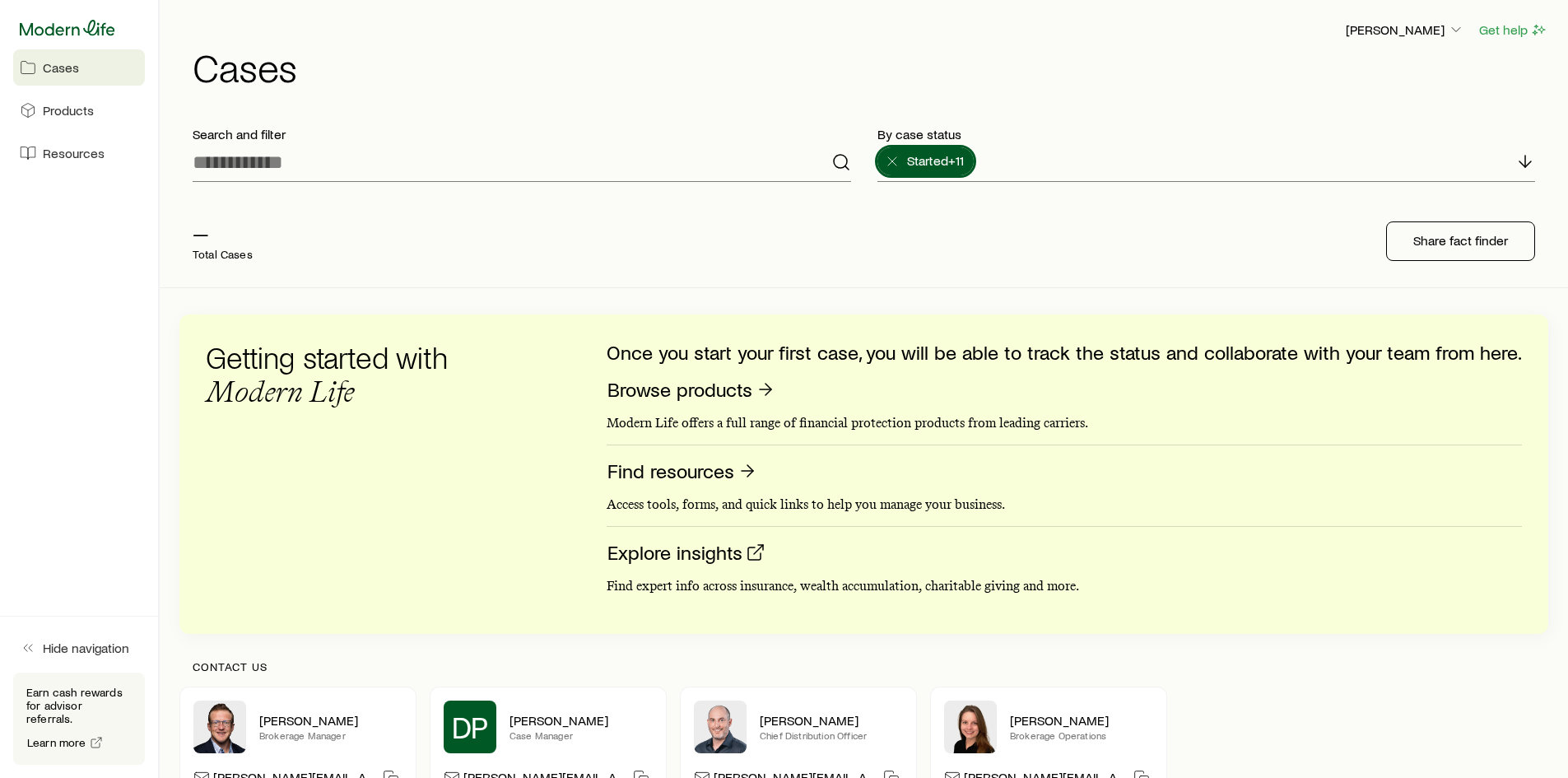
click at [60, 29] on icon at bounding box center [67, 28] width 96 height 17
click at [52, 108] on span "Products" at bounding box center [68, 111] width 51 height 17
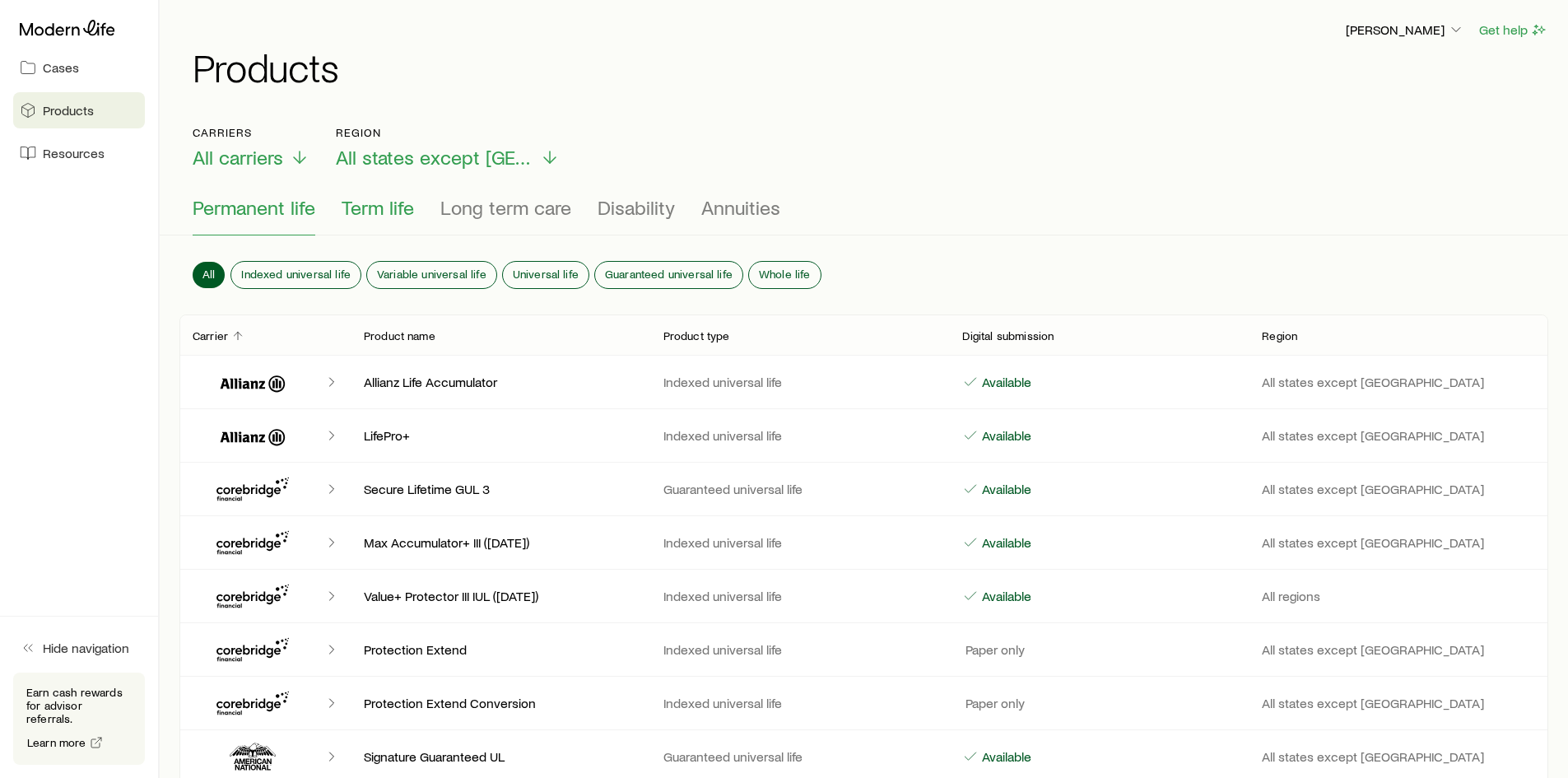
click at [393, 208] on span "Term life" at bounding box center [378, 207] width 72 height 23
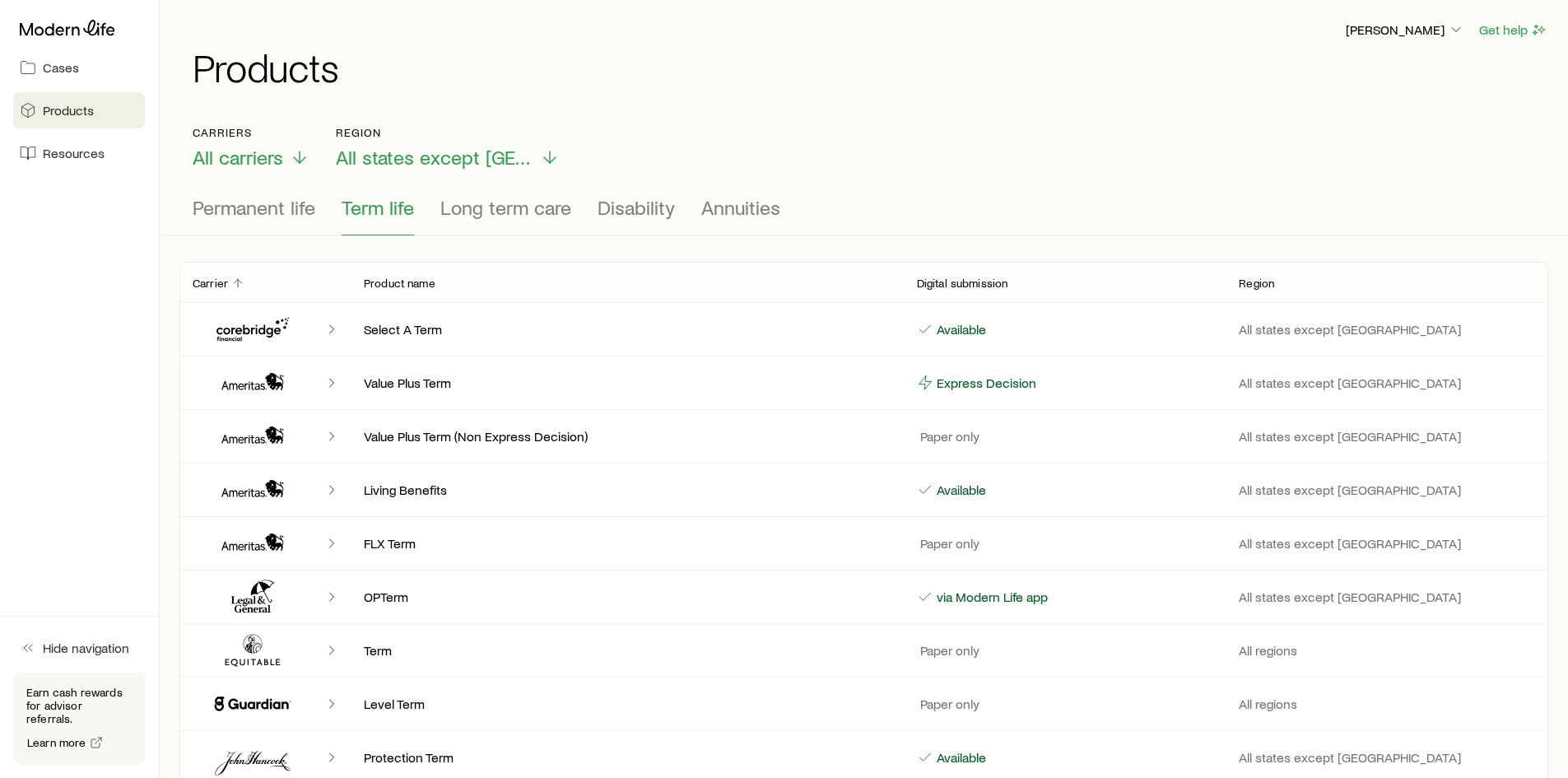
click at [263, 335] on icon "Client cases" at bounding box center [253, 329] width 99 height 40
click at [407, 328] on p "Select A Term" at bounding box center [626, 329] width 527 height 17
click at [329, 331] on icon "Client cases" at bounding box center [332, 329] width 17 height 17
click at [426, 331] on p "Select A Term" at bounding box center [626, 329] width 527 height 17
drag, startPoint x: 982, startPoint y: 335, endPoint x: 969, endPoint y: 335, distance: 13.0
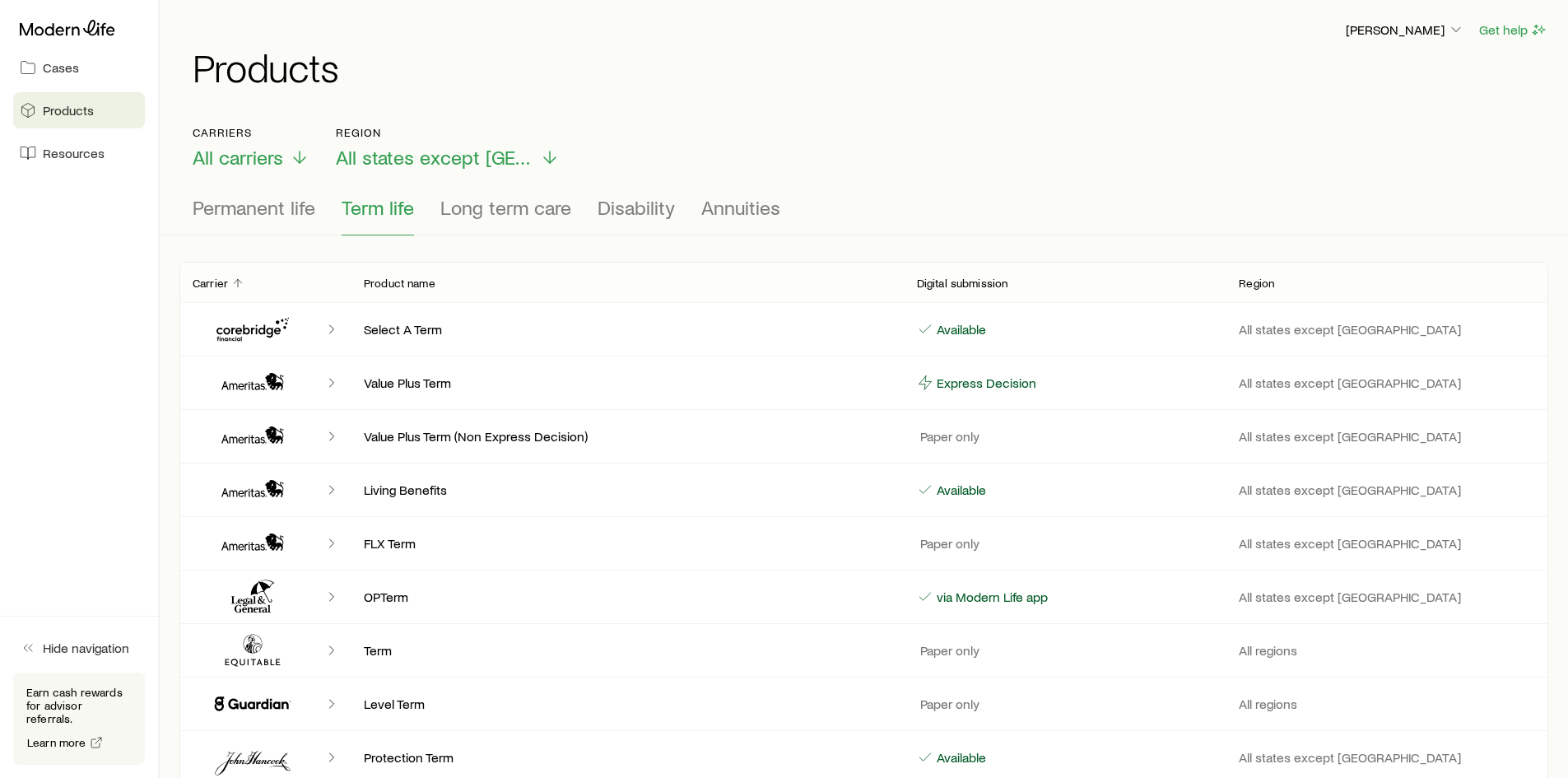
click at [973, 335] on p "Available" at bounding box center [959, 329] width 53 height 17
drag, startPoint x: 1293, startPoint y: 322, endPoint x: 1281, endPoint y: 316, distance: 13.4
click at [1292, 321] on p "All states except NY" at bounding box center [1387, 329] width 296 height 17
click at [86, 154] on span "Resources" at bounding box center [73, 153] width 61 height 17
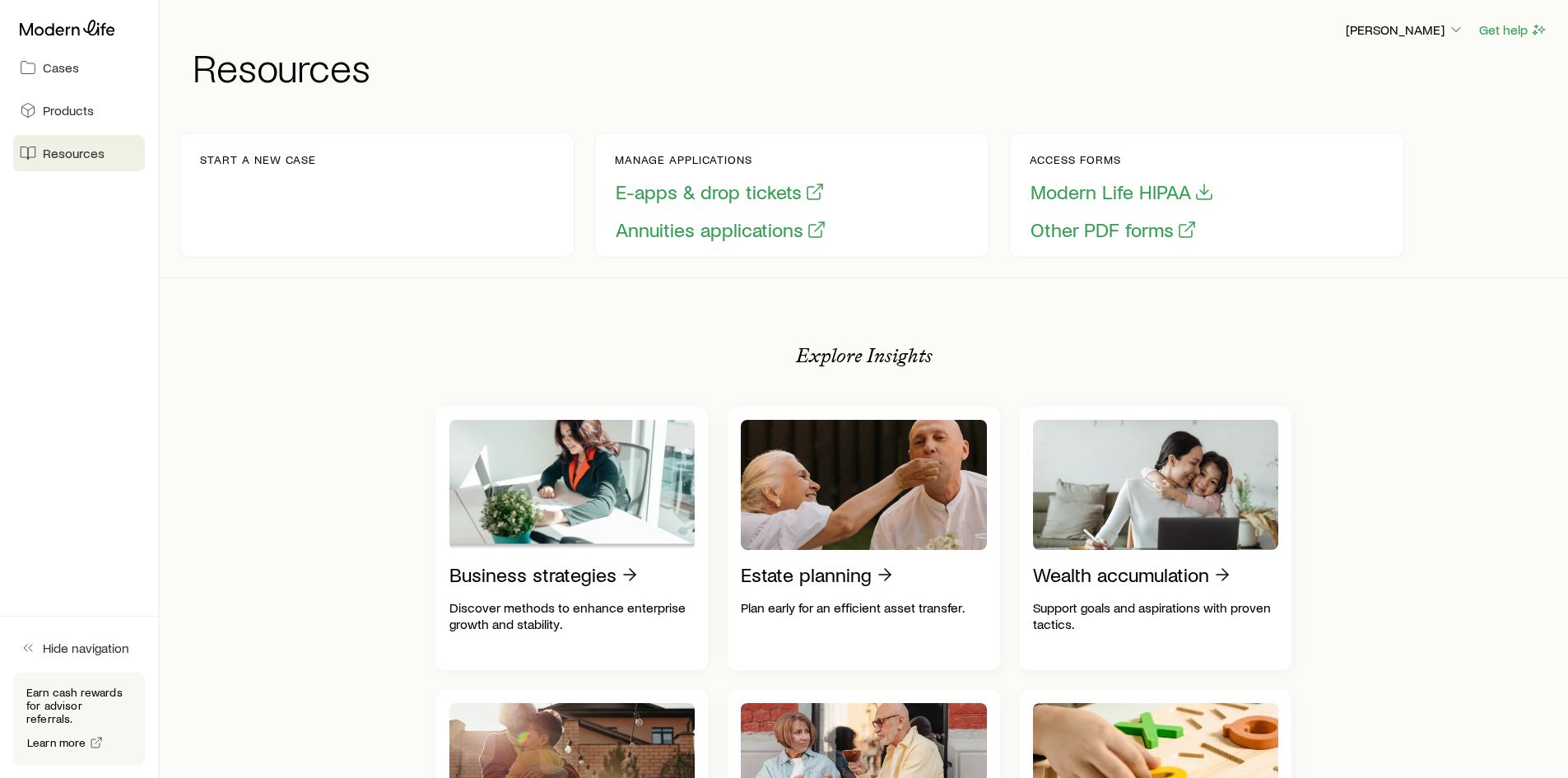
click at [1389, 41] on header "Muriah Reed Get help Resources" at bounding box center [863, 53] width 1369 height 67
click at [1397, 32] on p "[PERSON_NAME]" at bounding box center [1405, 30] width 119 height 17
click at [1341, 81] on span "Sign out" at bounding box center [1327, 75] width 46 height 17
